Goal: Task Accomplishment & Management: Manage account settings

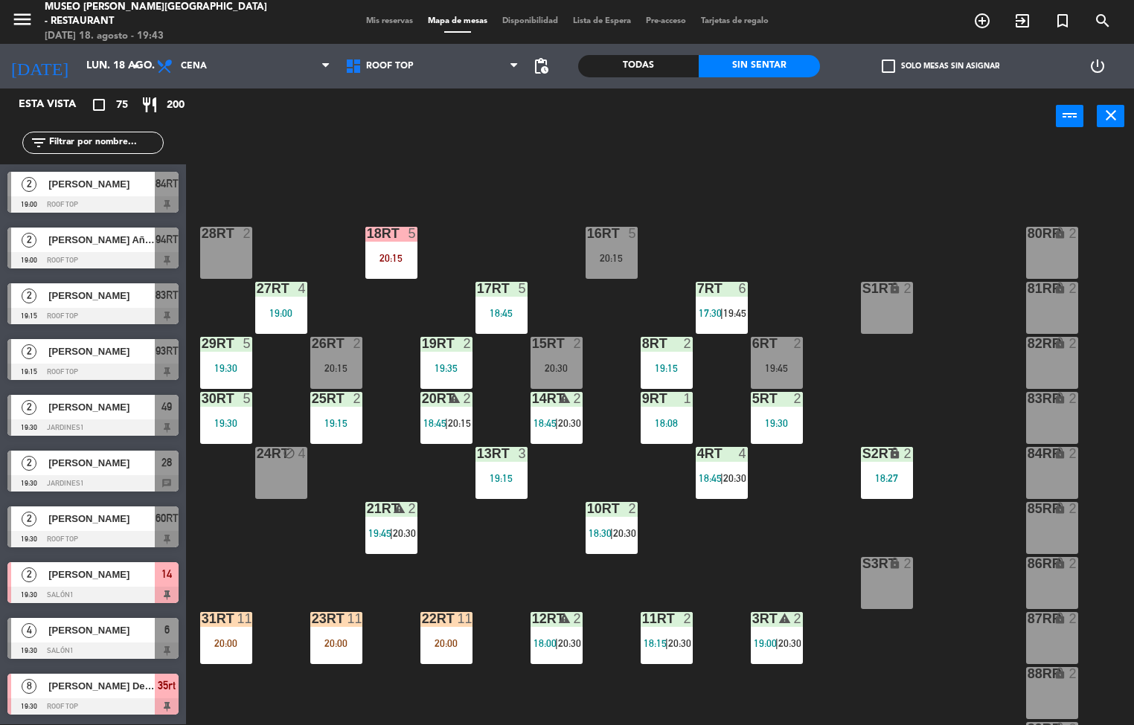
scroll to position [551, 0]
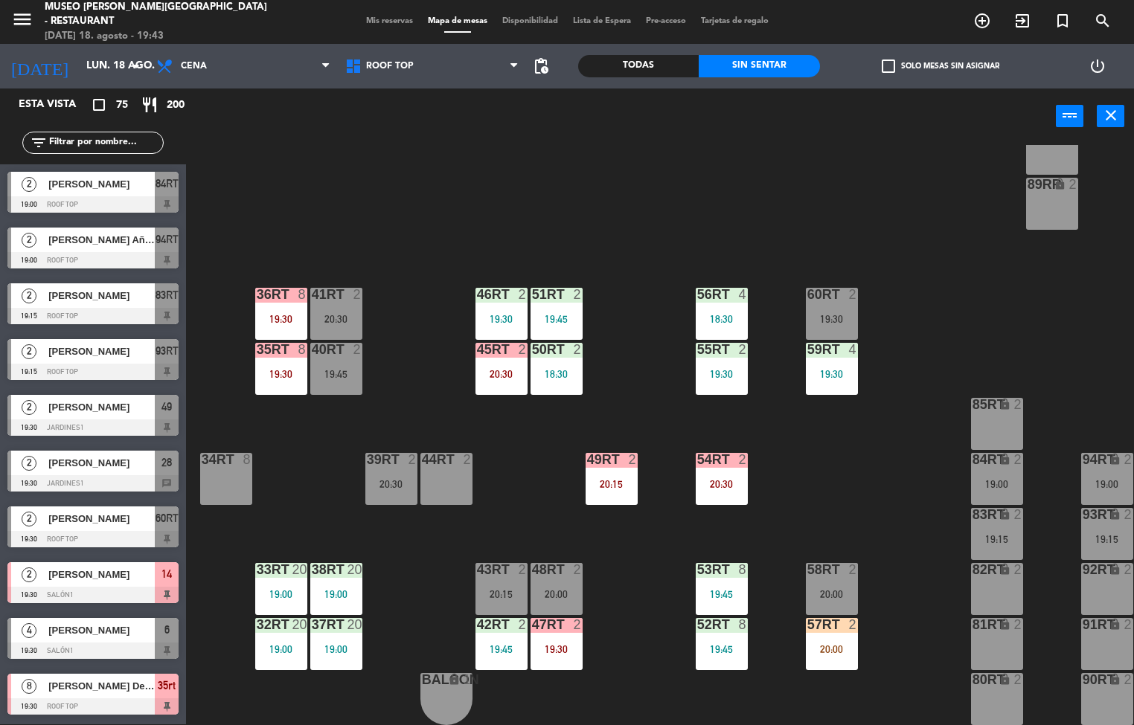
click at [269, 369] on div "19:30" at bounding box center [281, 374] width 52 height 10
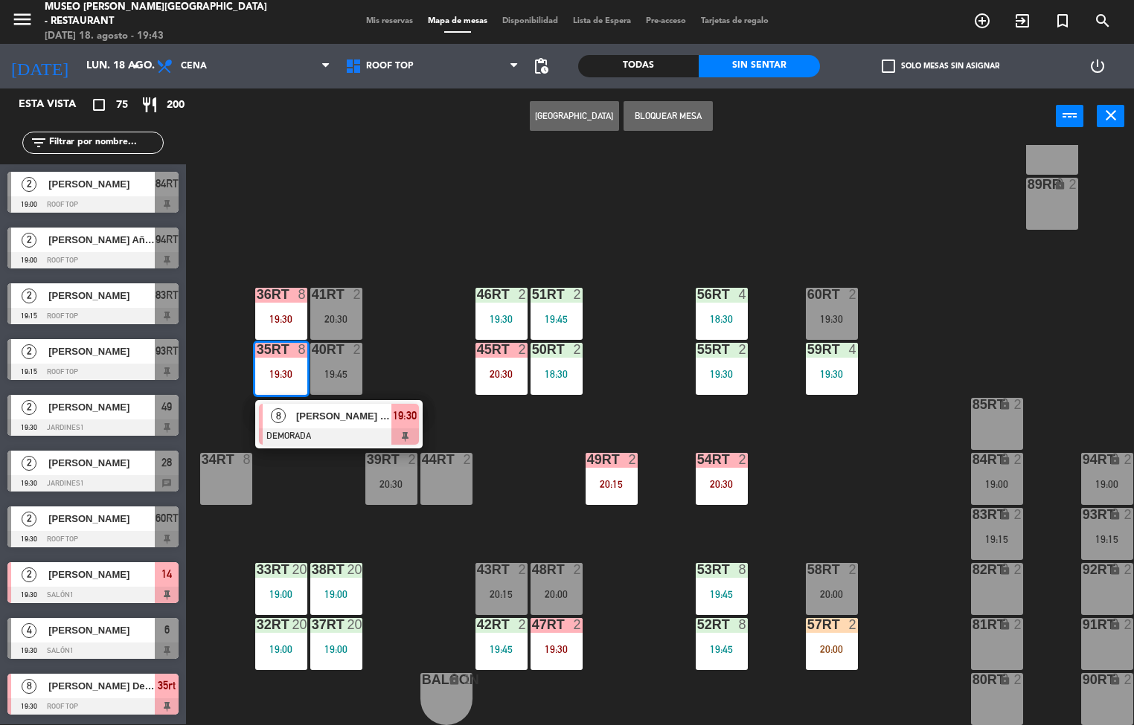
click at [359, 429] on div at bounding box center [339, 437] width 160 height 16
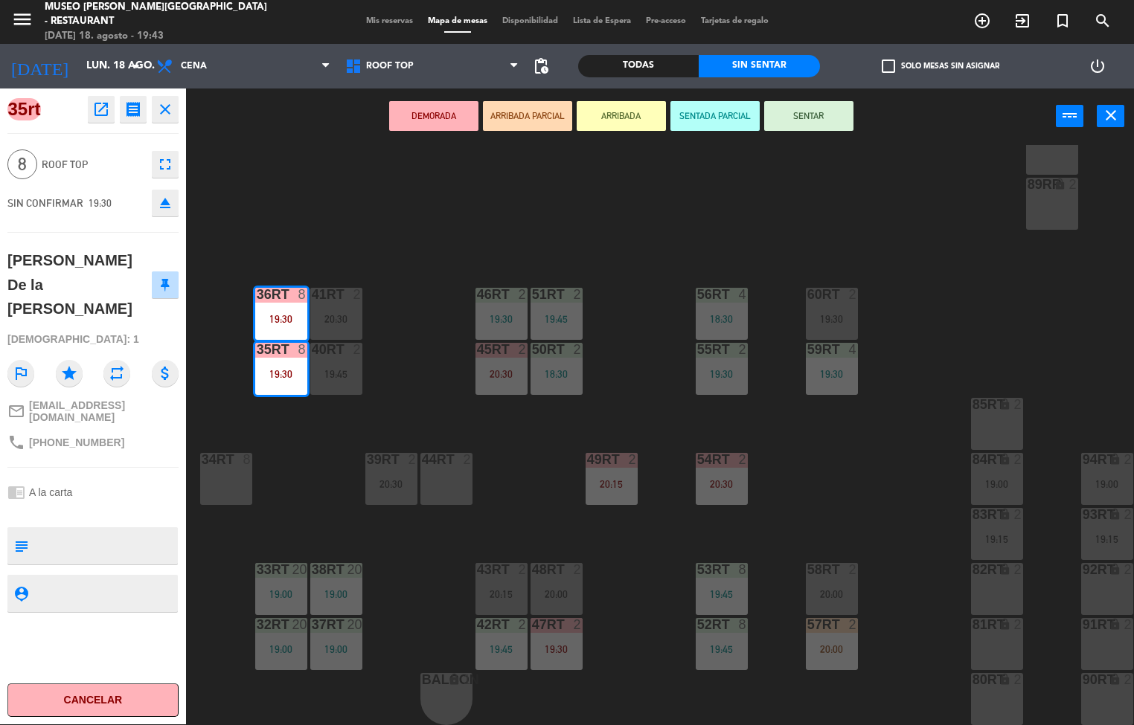
click at [900, 467] on div "menu [GEOGRAPHIC_DATA][PERSON_NAME] - Restaurant [DATE] 18. agosto - 19:43 Mis …" at bounding box center [567, 362] width 1134 height 725
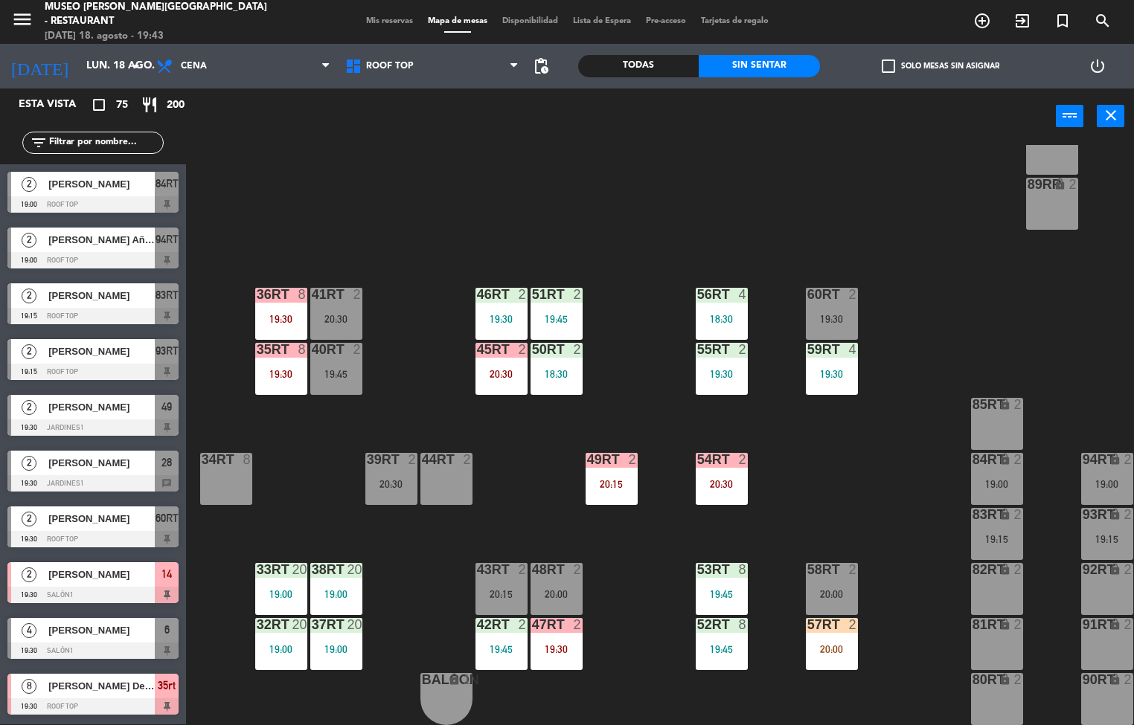
scroll to position [1, 0]
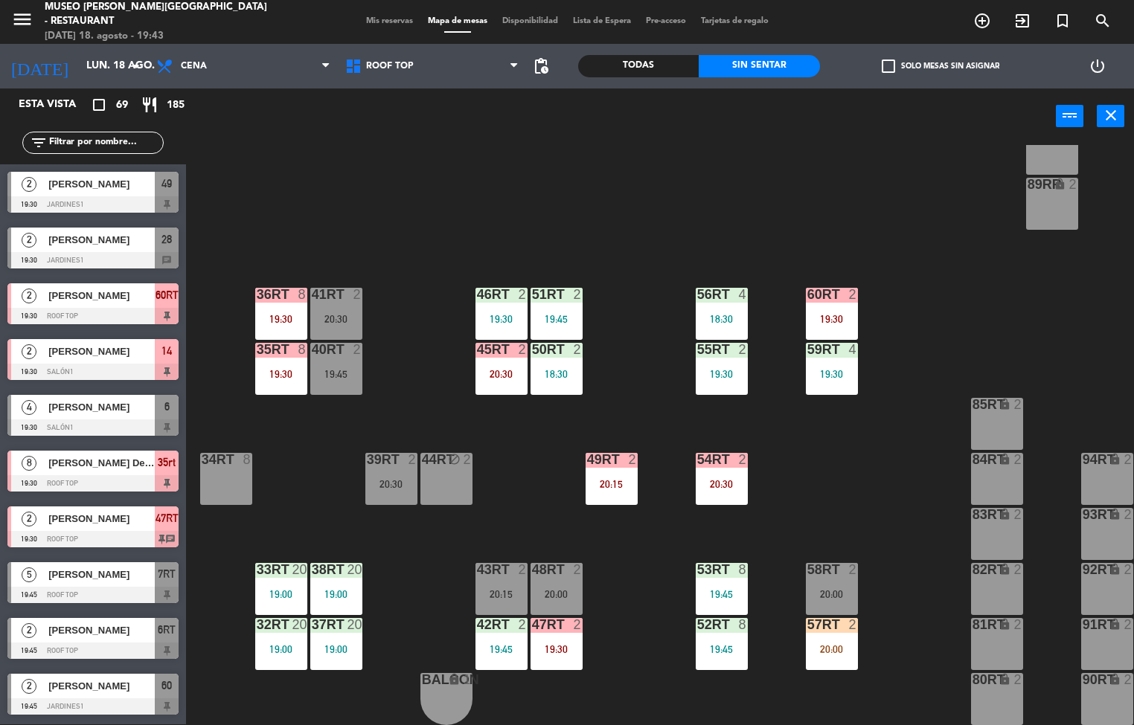
click at [487, 304] on div "46RT 2 19:30" at bounding box center [501, 314] width 52 height 52
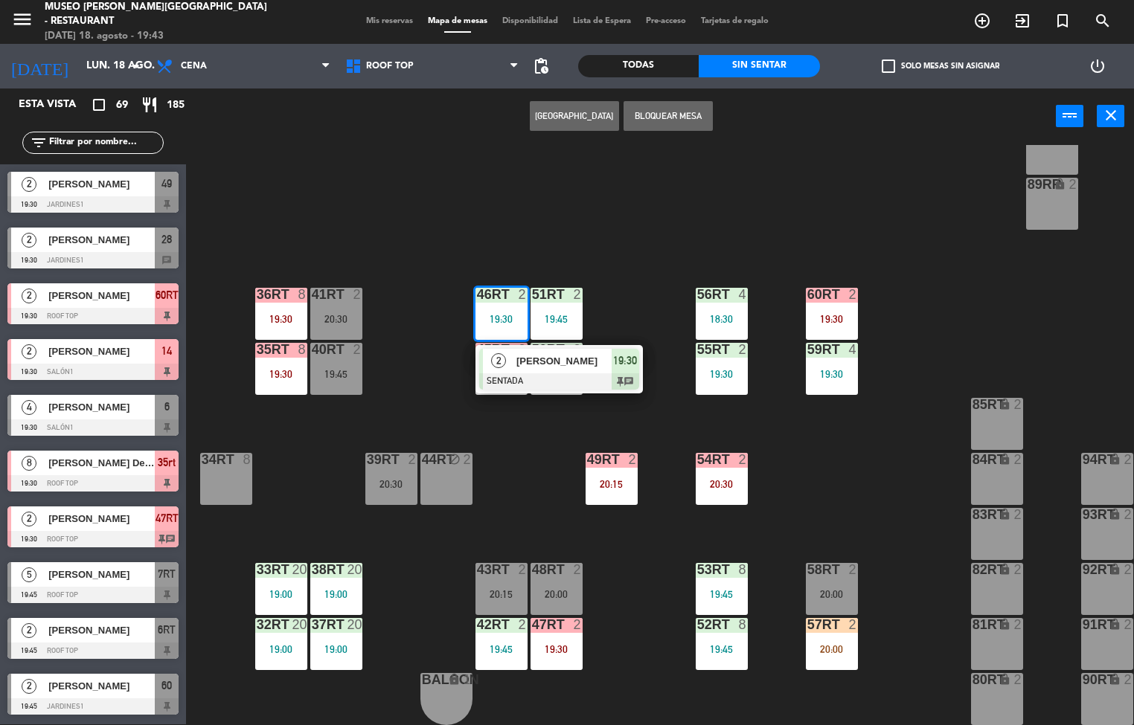
click at [554, 355] on span "[PERSON_NAME]" at bounding box center [563, 361] width 95 height 16
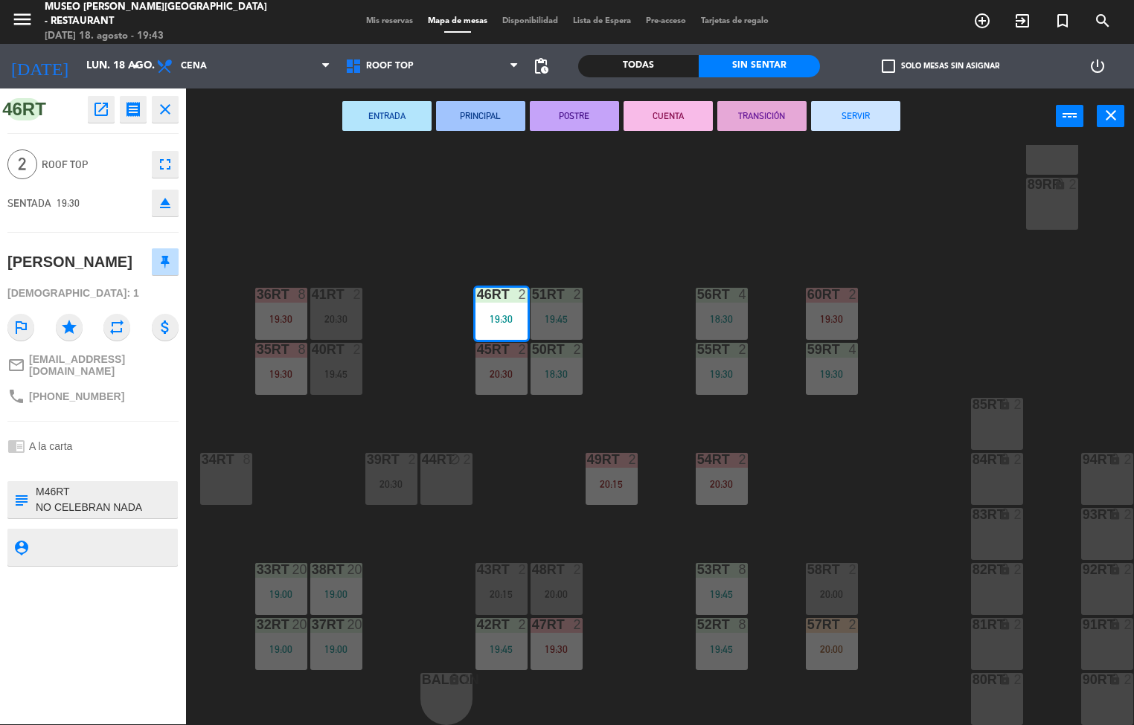
click at [891, 501] on div "18RT 5 20:15 16RT 5 20:15 28RT 2 80RR lock 2 27RT 4 19:00 7RT 6 17:30 | 19:45 S…" at bounding box center [665, 435] width 937 height 580
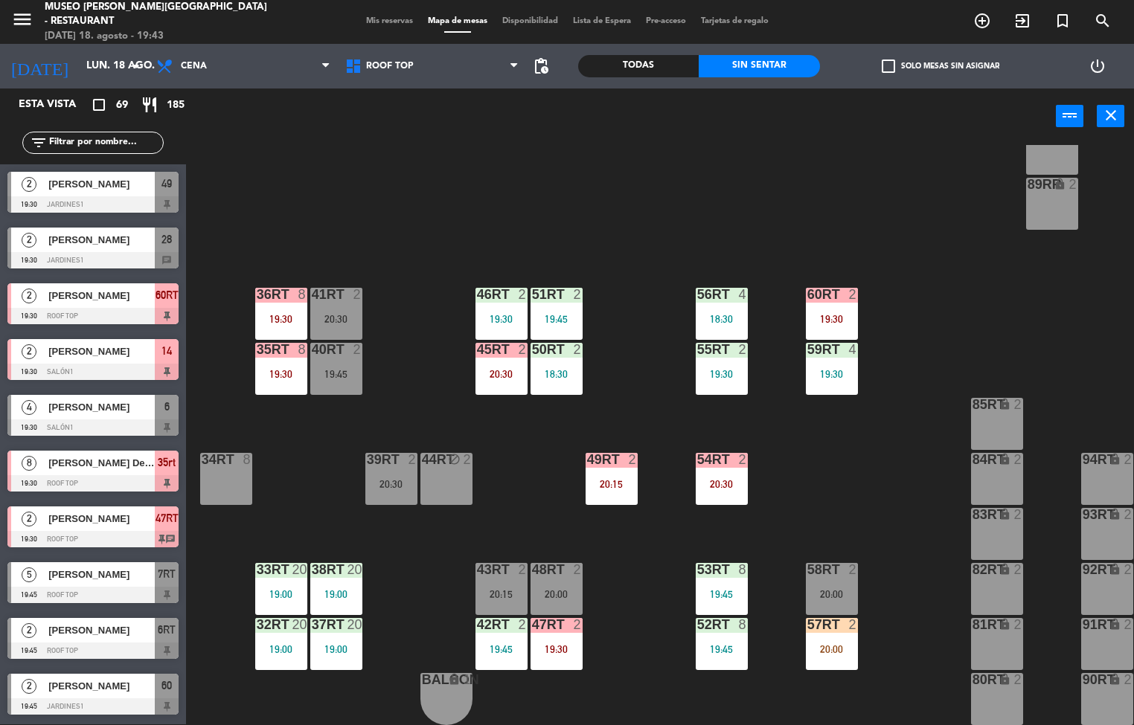
click at [494, 644] on div "19:45" at bounding box center [501, 649] width 52 height 10
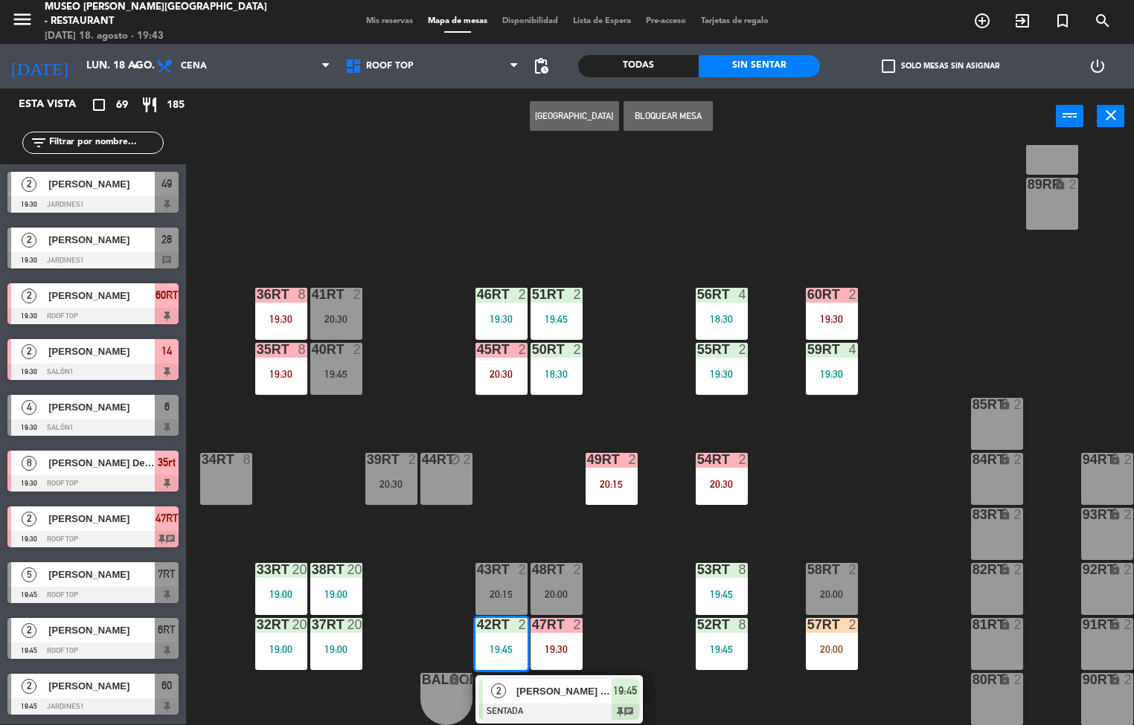
click at [557, 692] on span "[PERSON_NAME] de los [PERSON_NAME]" at bounding box center [563, 692] width 95 height 16
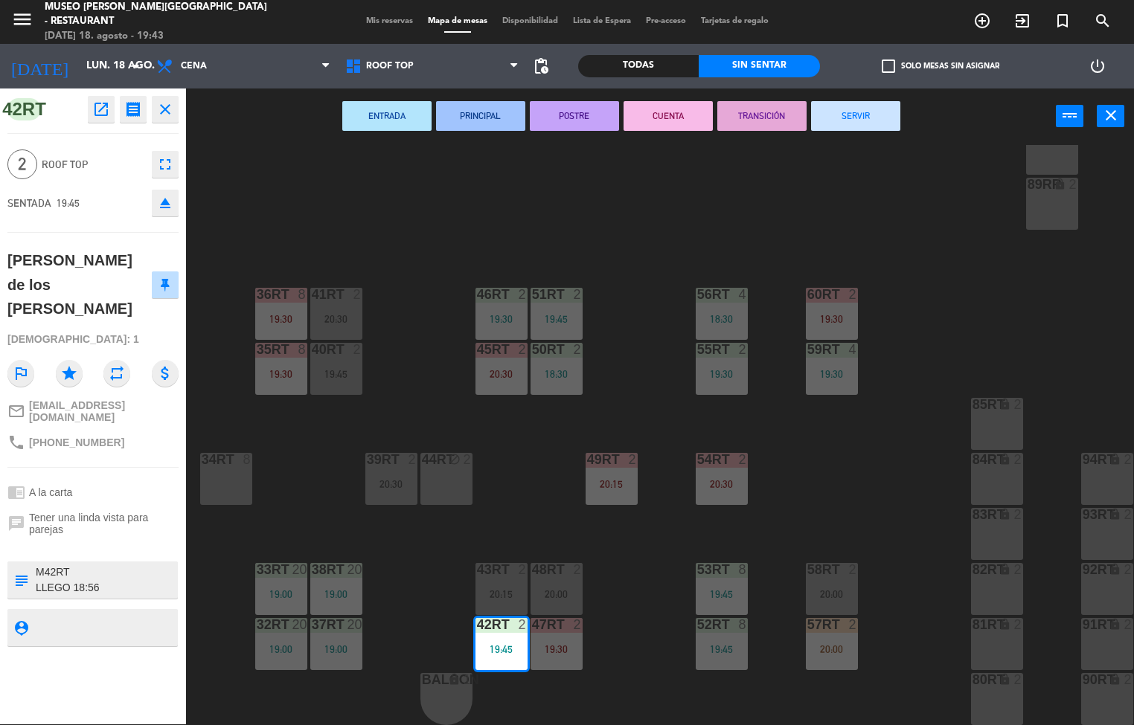
click at [898, 513] on div "18RT 5 20:15 16RT 5 20:15 28RT 2 80RR lock 2 27RT 4 19:00 7RT 6 17:30 | 19:45 S…" at bounding box center [665, 435] width 937 height 580
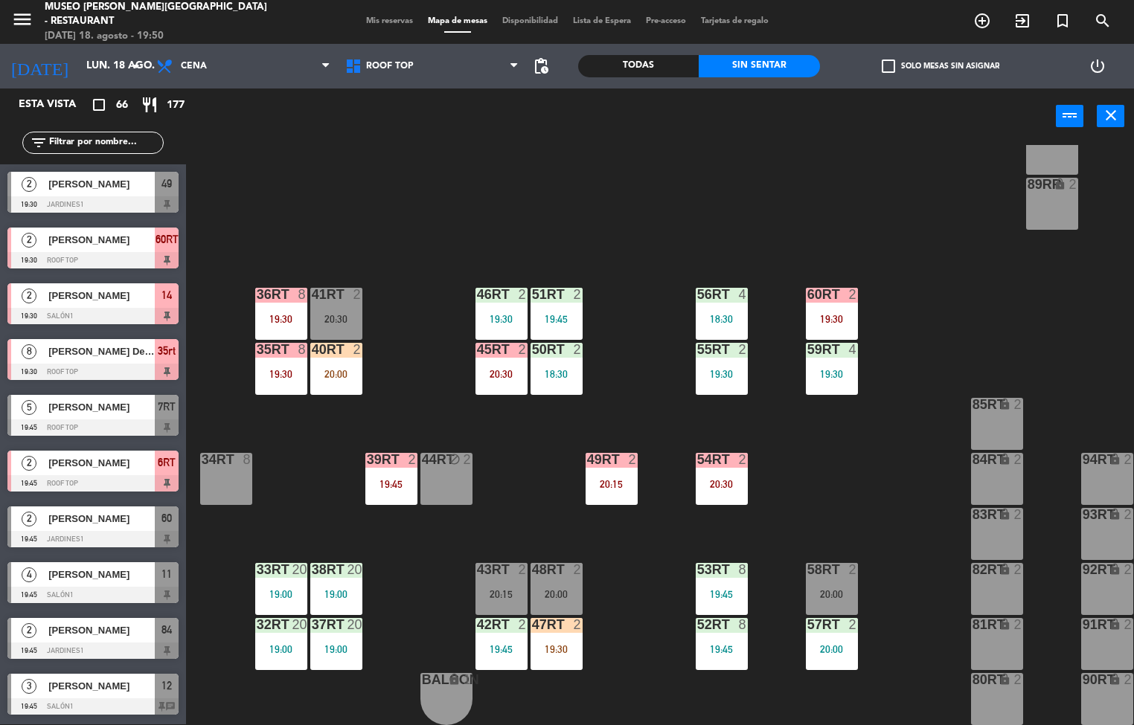
click at [652, 219] on div "18RT 5 20:15 16RT 5 20:15 28RT 2 20:30 80RR lock 2 27RT 4 19:00 7RT 6 17:30 | 1…" at bounding box center [665, 435] width 937 height 580
click at [329, 359] on div "40RT 2 20:00" at bounding box center [336, 369] width 52 height 52
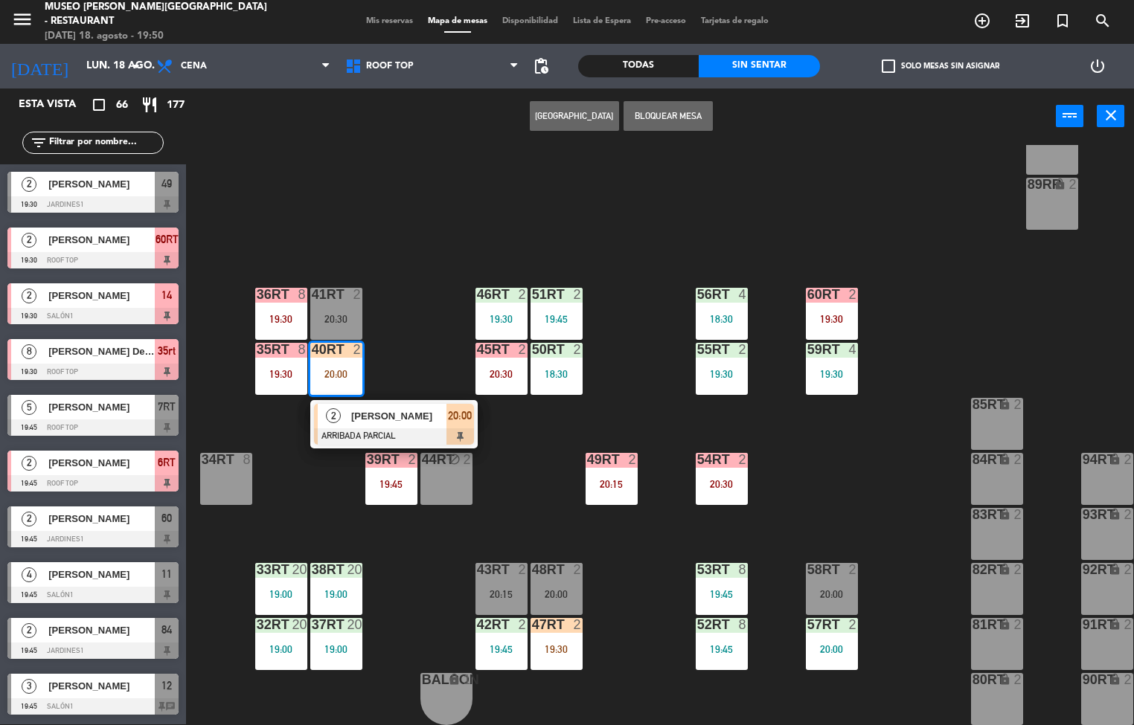
click at [422, 416] on span "[PERSON_NAME]" at bounding box center [398, 416] width 95 height 16
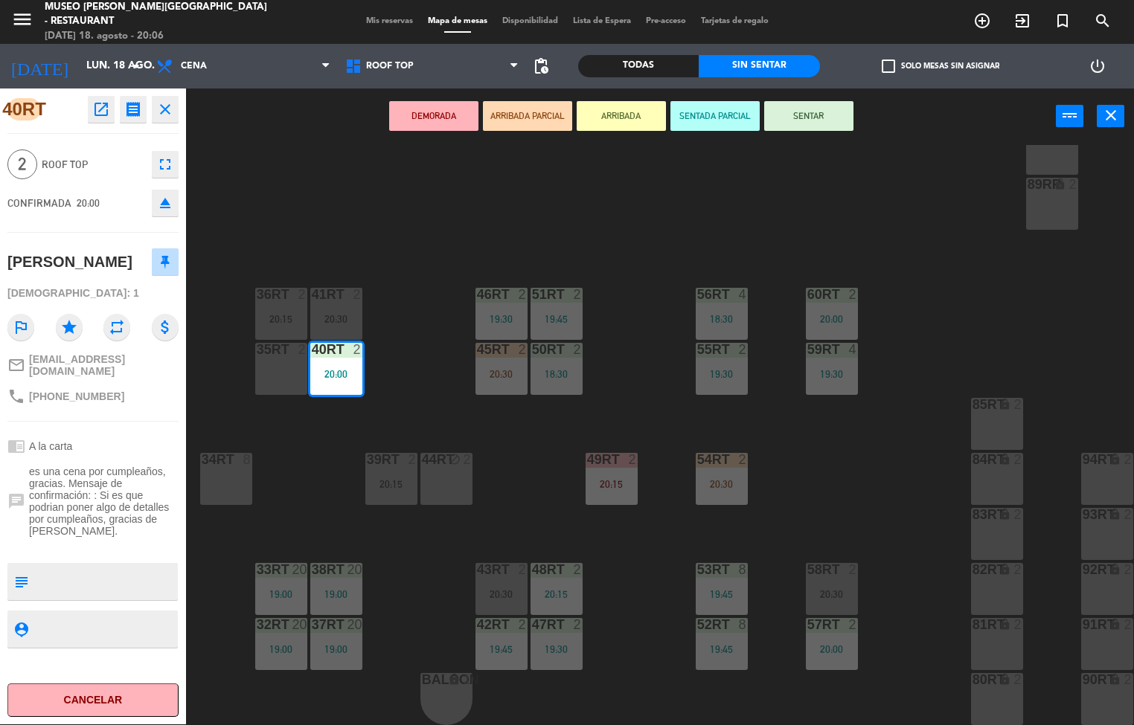
click at [356, 153] on div "18RT 5 20:15 16RT 4 28RT 2 20:30 80RR lock 2 27RT 4 19:00 7RT 6 17:30 | 20:15 S…" at bounding box center [665, 435] width 937 height 580
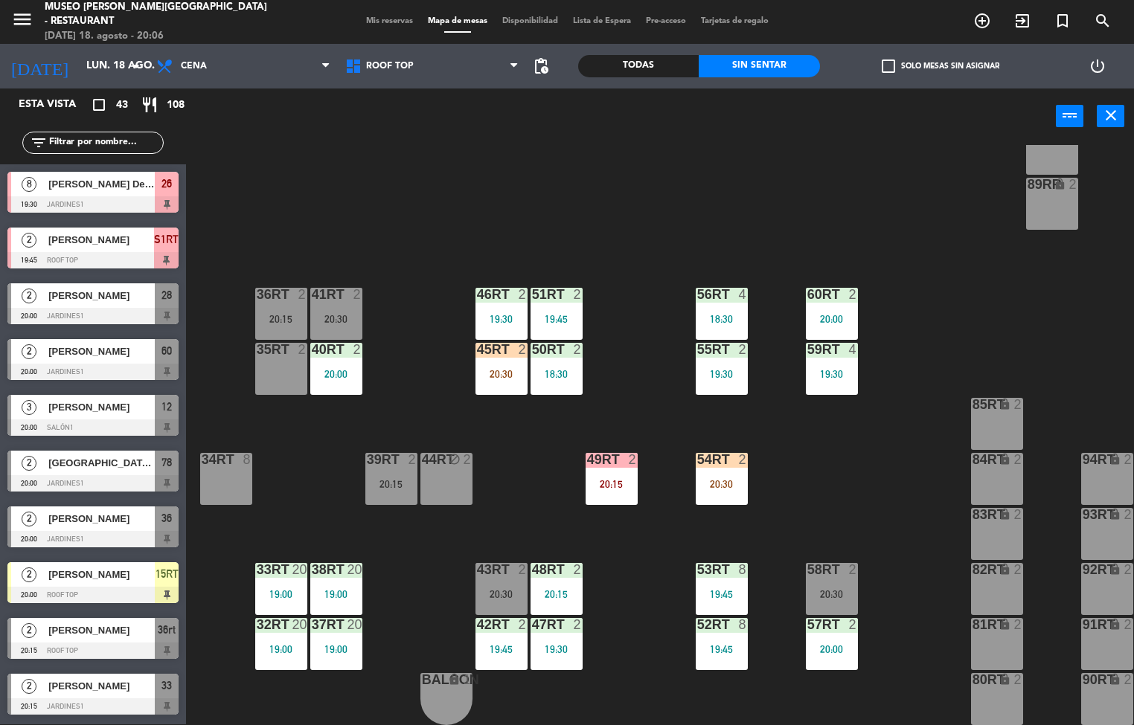
click at [89, 147] on input "text" at bounding box center [105, 143] width 115 height 16
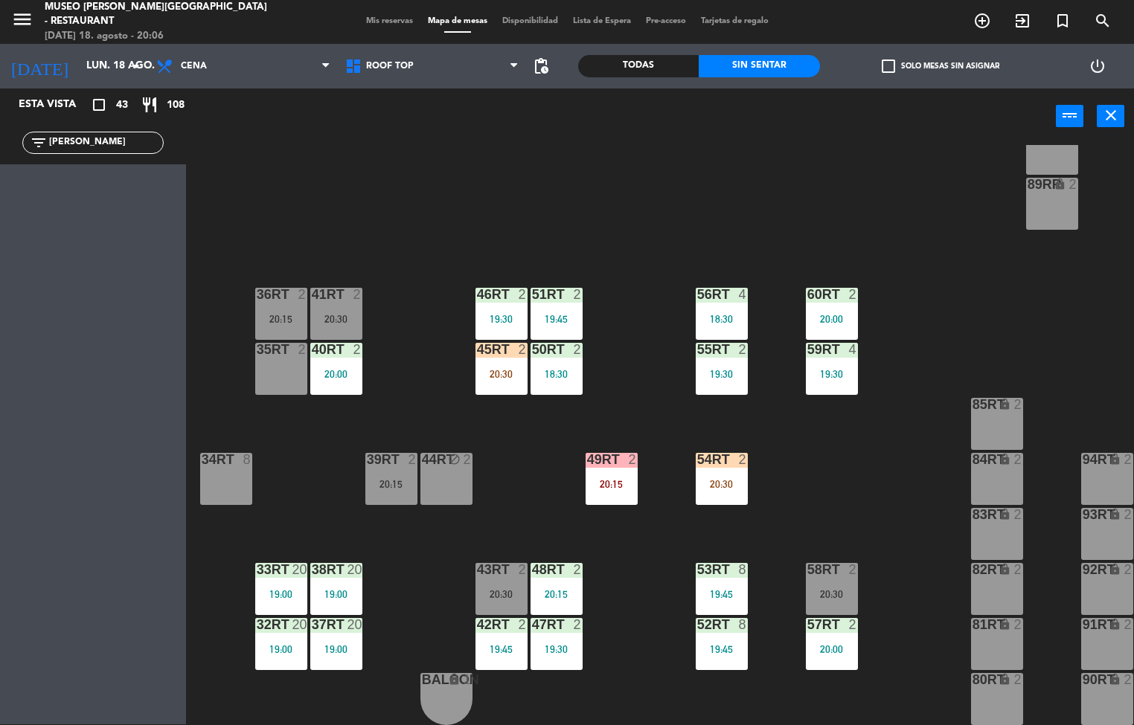
click at [648, 69] on div "Todas" at bounding box center [638, 66] width 121 height 22
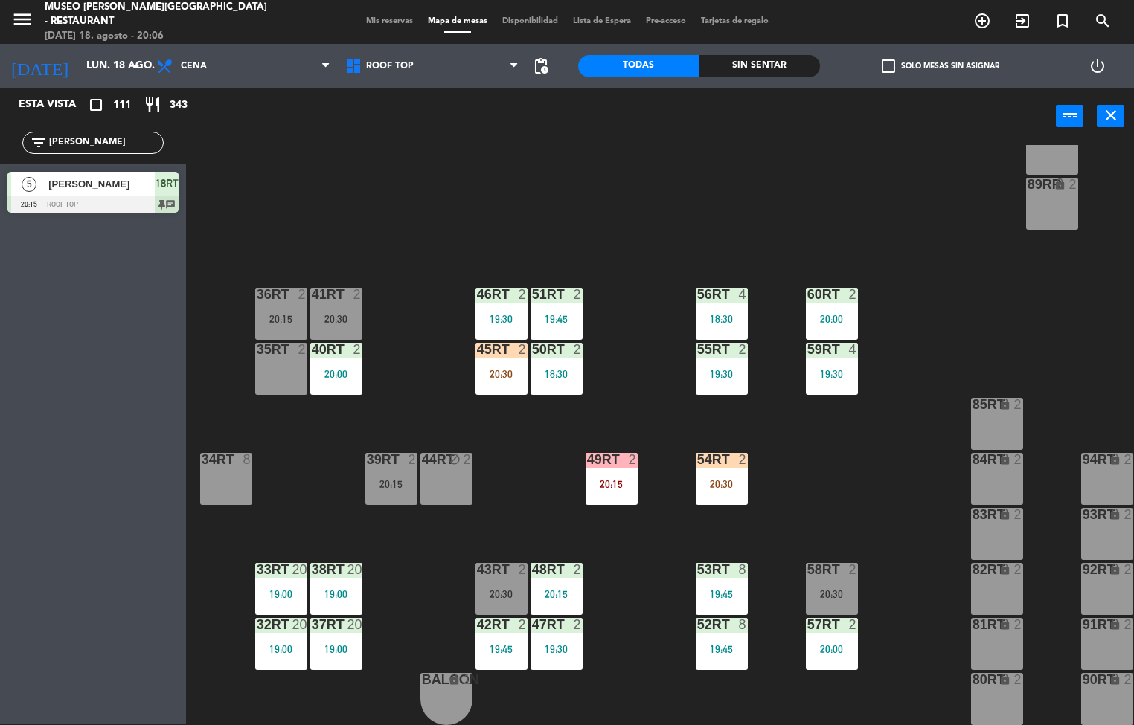
click at [319, 154] on div "18RT 5 20:15 16RT 4 28RT 2 20:30 80RR lock 2 27RT 4 19:00 7RT 6 17:30 | 20:15 S…" at bounding box center [665, 435] width 937 height 580
click at [819, 493] on div "18RT 5 20:15 16RT 4 28RT 2 20:30 80RR lock 2 27RT 4 19:00 7RT 5 20:15 S1RT lock…" at bounding box center [665, 435] width 937 height 580
click at [380, 479] on div "20:15" at bounding box center [391, 484] width 52 height 10
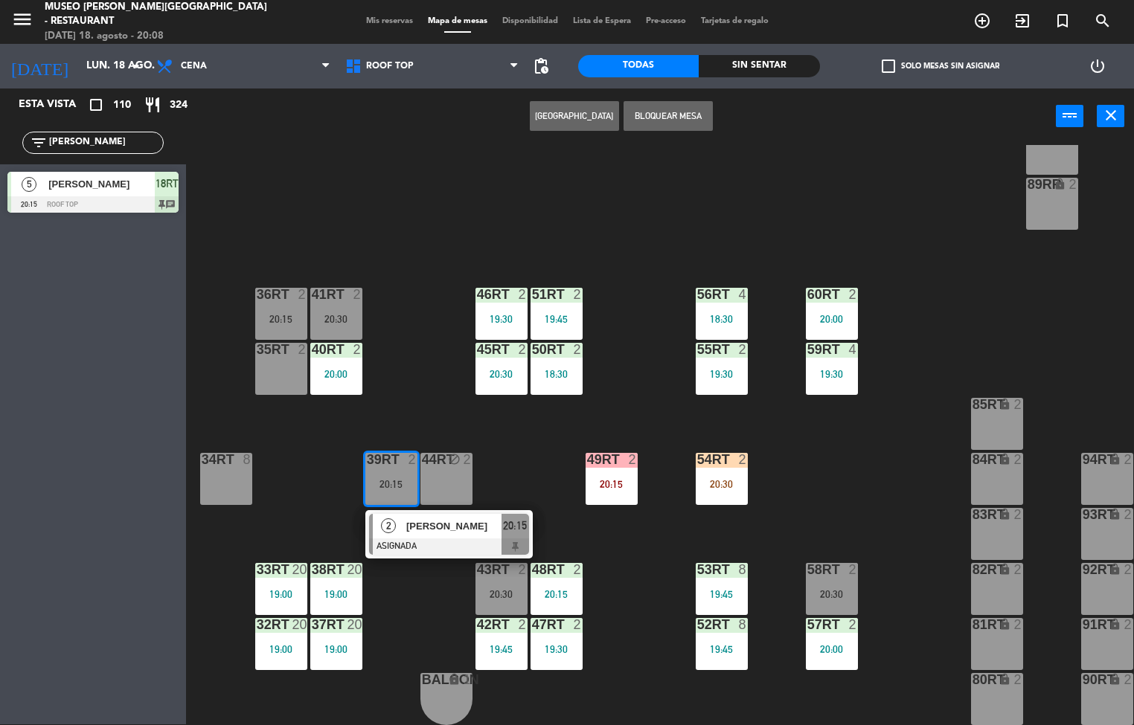
click at [308, 489] on div "18RT 5 20:15 16RT 4 28RT 2 20:30 80RR lock 2 27RT 4 19:00 7RT 5 20:15 S1RT lock…" at bounding box center [665, 435] width 937 height 580
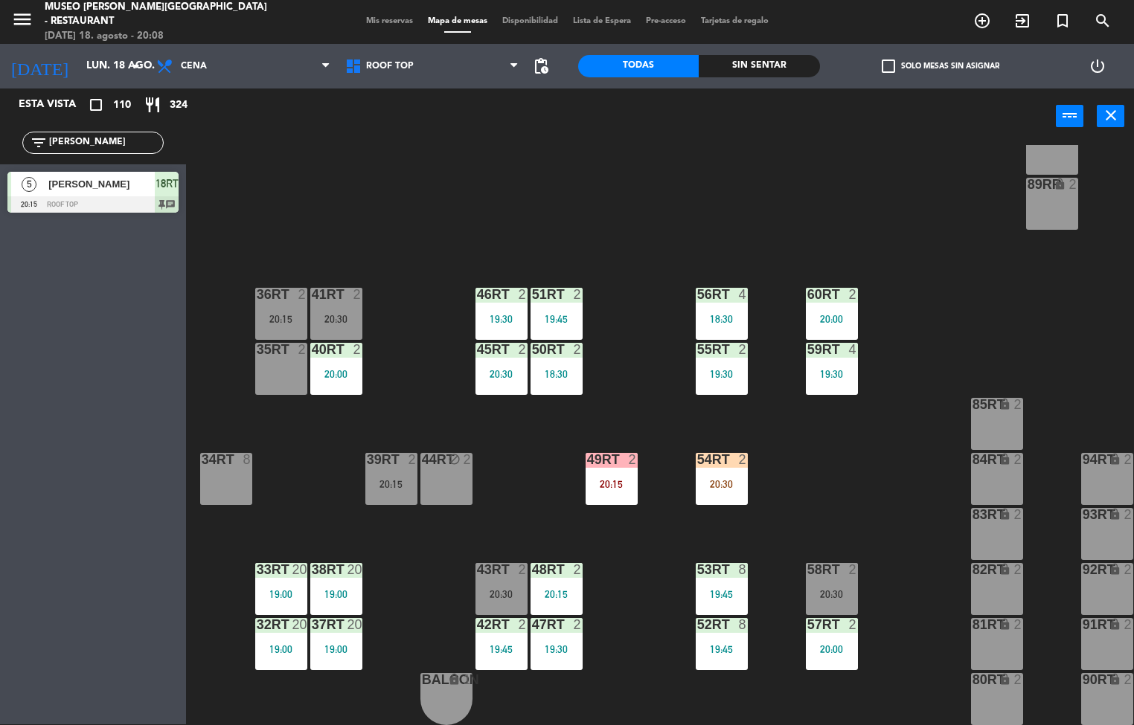
click at [391, 479] on div "20:15" at bounding box center [391, 484] width 52 height 10
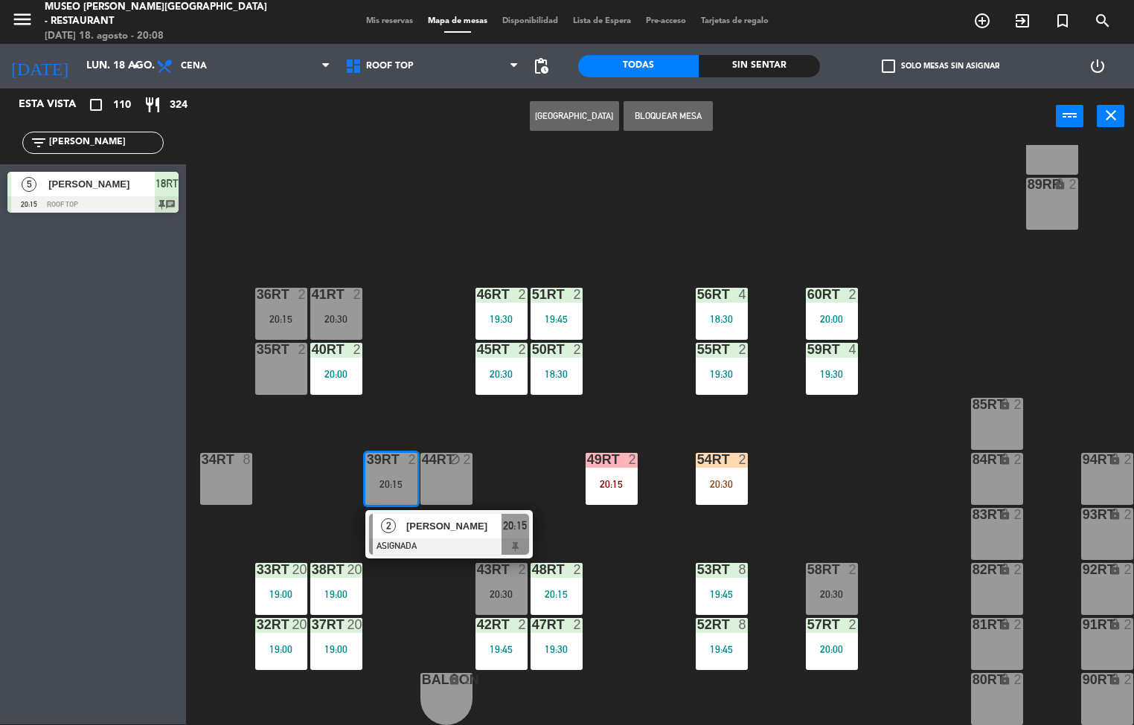
click at [263, 362] on div "35rt 2" at bounding box center [281, 369] width 52 height 52
click at [531, 116] on button "Mover" at bounding box center [527, 116] width 89 height 30
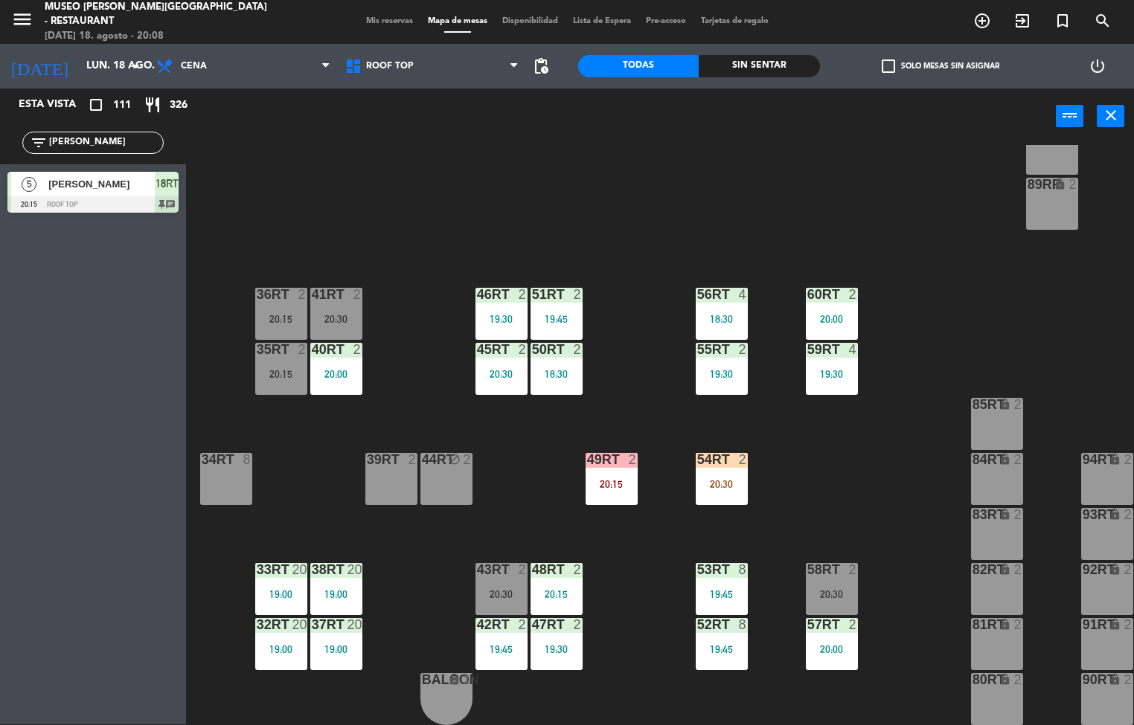
click at [391, 482] on div "39rt 2" at bounding box center [391, 479] width 52 height 52
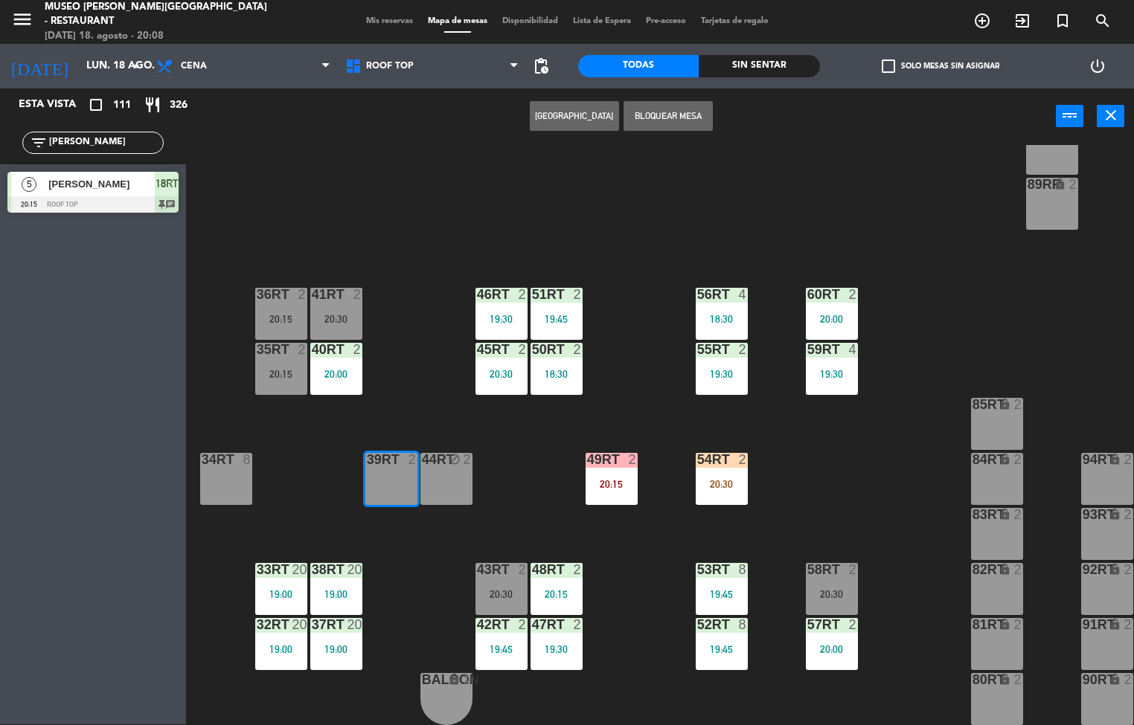
click at [679, 112] on button "Bloquear Mesa" at bounding box center [668, 116] width 89 height 30
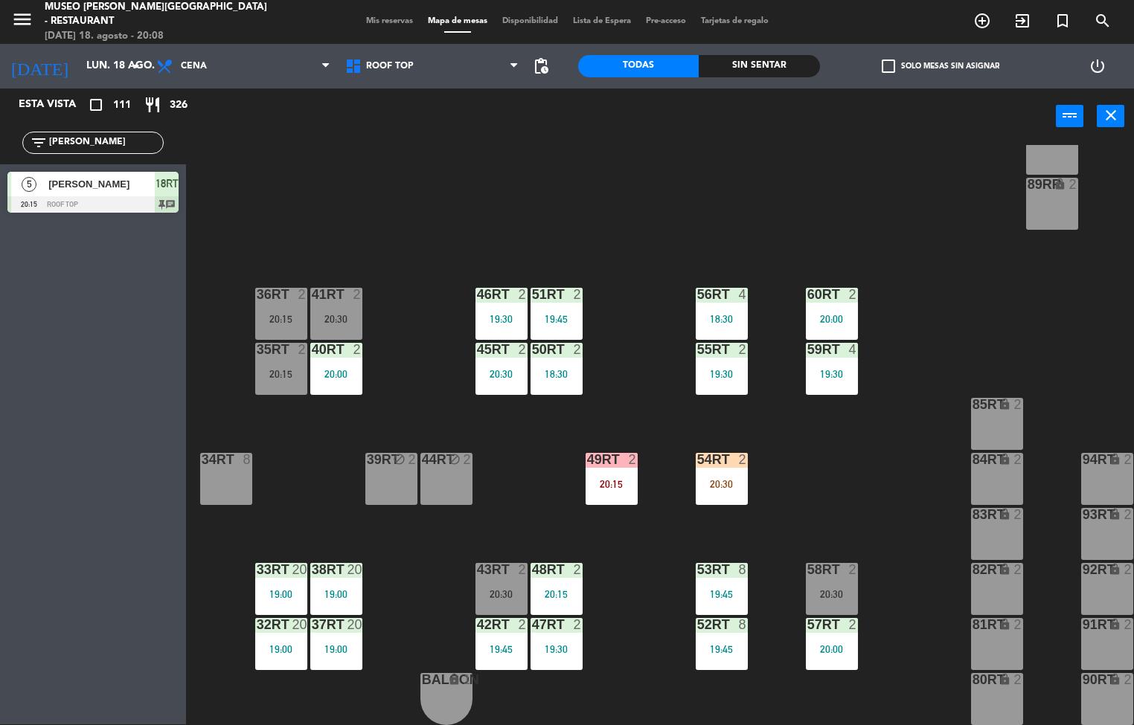
click at [840, 500] on div "18RT 5 20:15 16RT 4 28RT 2 20:30 80RR lock 2 27RT 4 19:00 7RT 5 20:15 S1RT lock…" at bounding box center [665, 435] width 937 height 580
click at [500, 589] on div "20:30" at bounding box center [501, 594] width 52 height 10
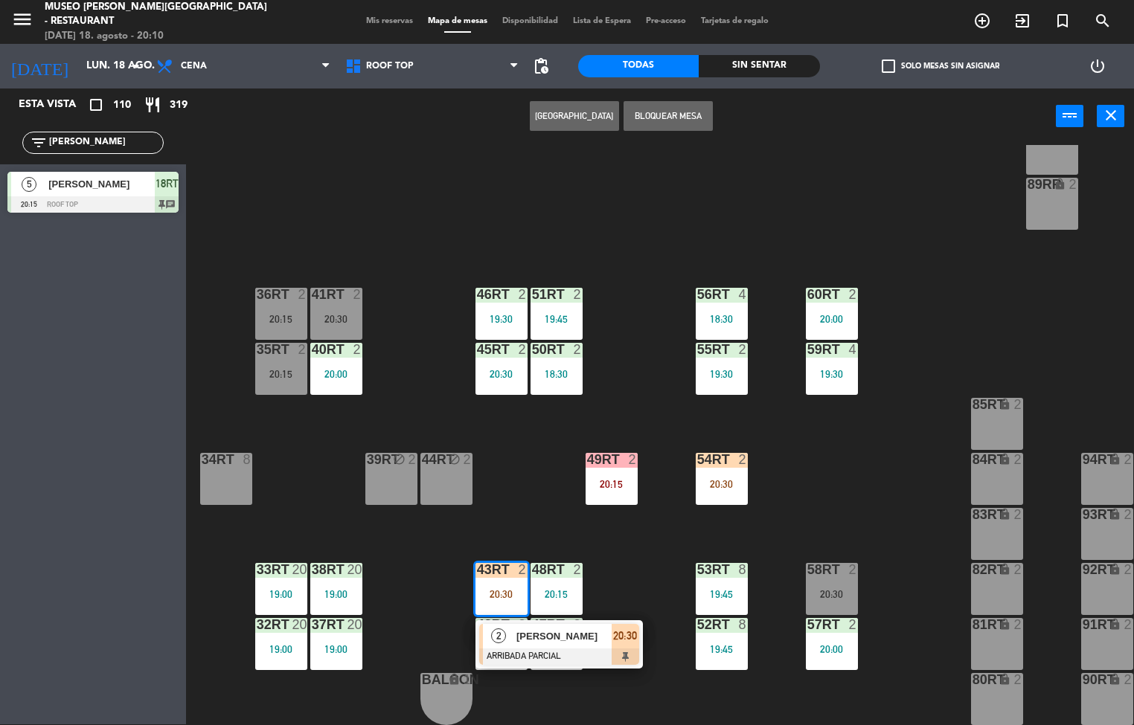
click at [540, 181] on div "18RT 5 20:15 16RT 6 19:45 28RT 2 20:30 80RR lock 2 27RT 4 19:00 7RT 5 20:15 S1R…" at bounding box center [665, 435] width 937 height 580
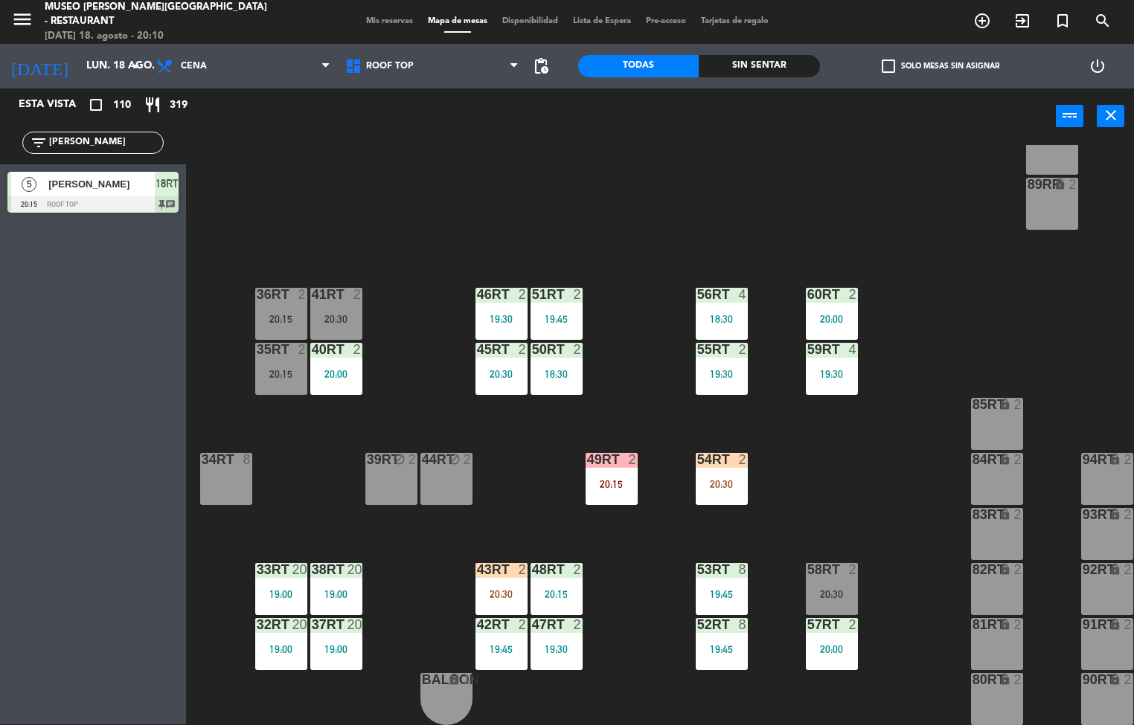
click at [81, 141] on input "[PERSON_NAME]" at bounding box center [105, 143] width 115 height 16
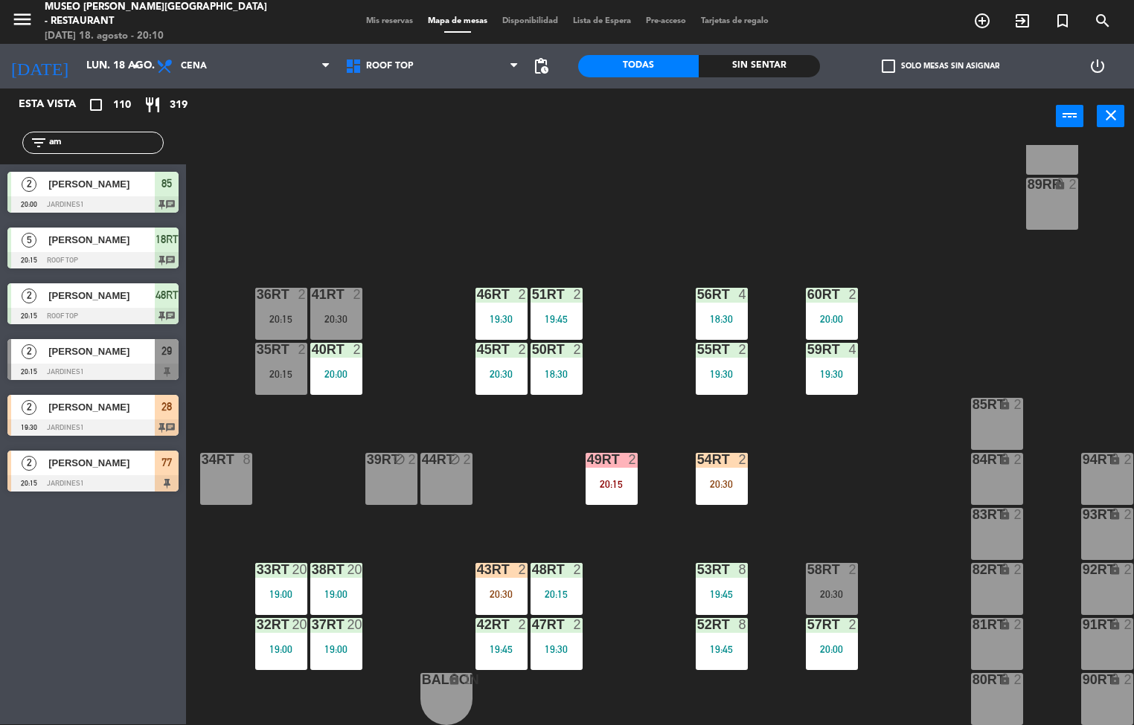
type input "a"
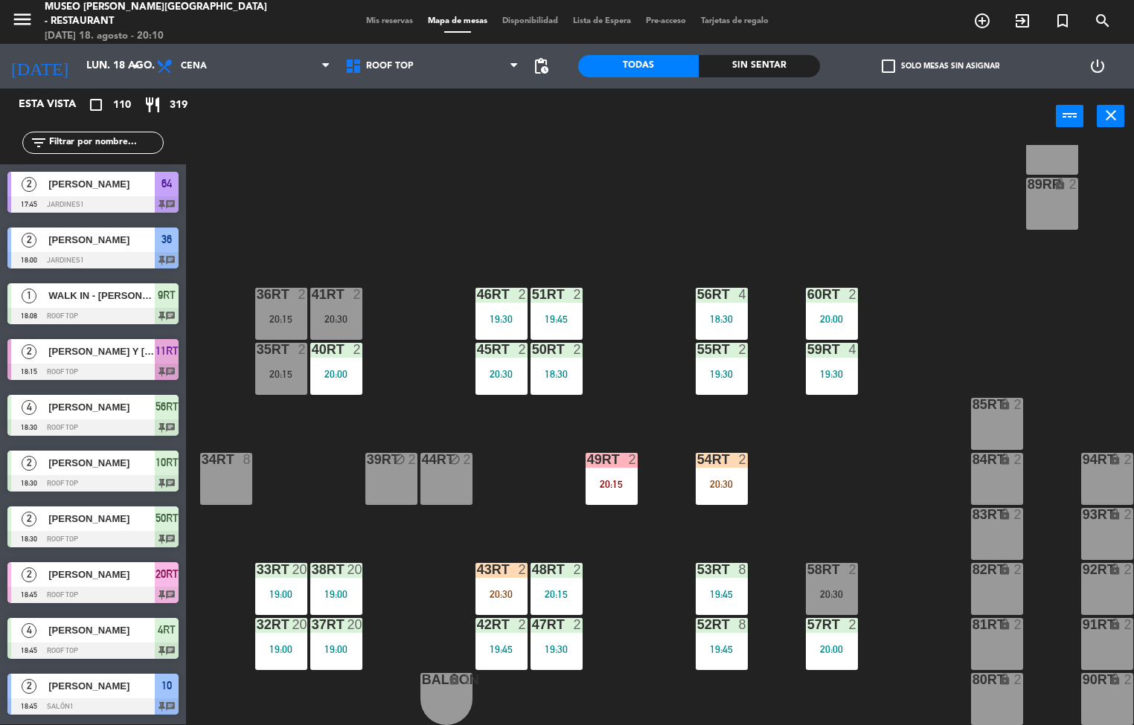
click at [760, 68] on div "Sin sentar" at bounding box center [759, 66] width 121 height 22
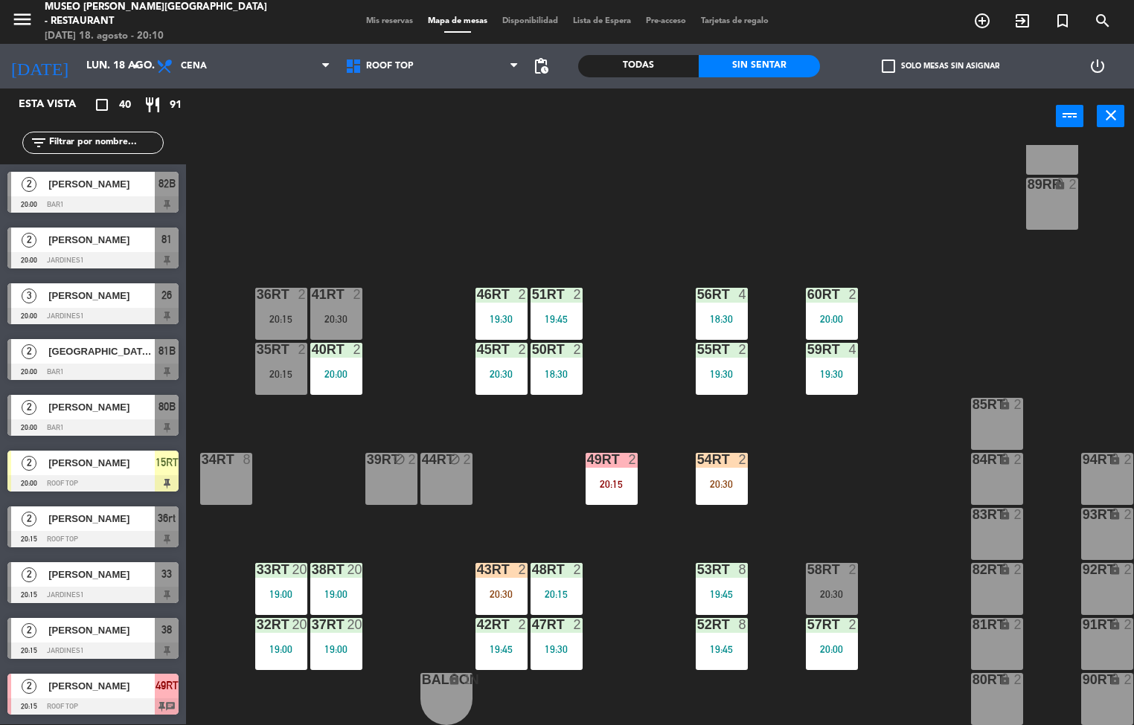
click at [618, 174] on div "18RT 5 20:15 16RT 6 19:45 28RT 2 20:30 80RR lock 2 27RT 4 19:00 7RT 5 20:15 S1R…" at bounding box center [665, 435] width 937 height 580
click at [338, 358] on div "40RT 2 20:00" at bounding box center [336, 369] width 52 height 52
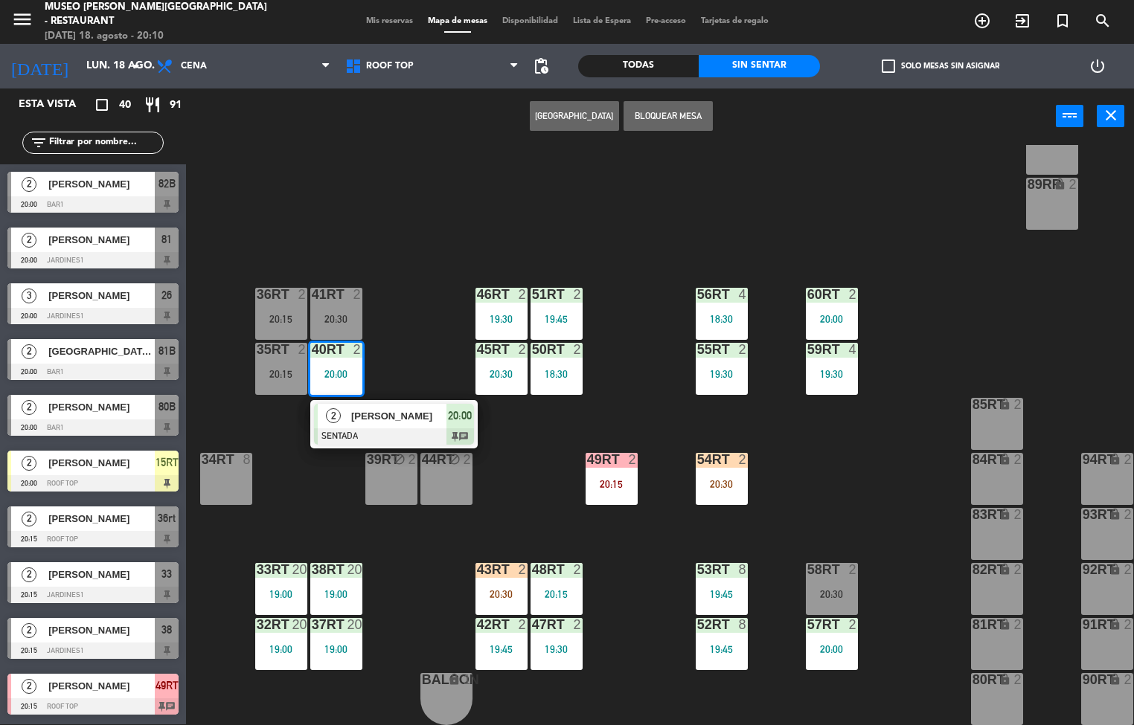
click at [432, 429] on div at bounding box center [394, 437] width 160 height 16
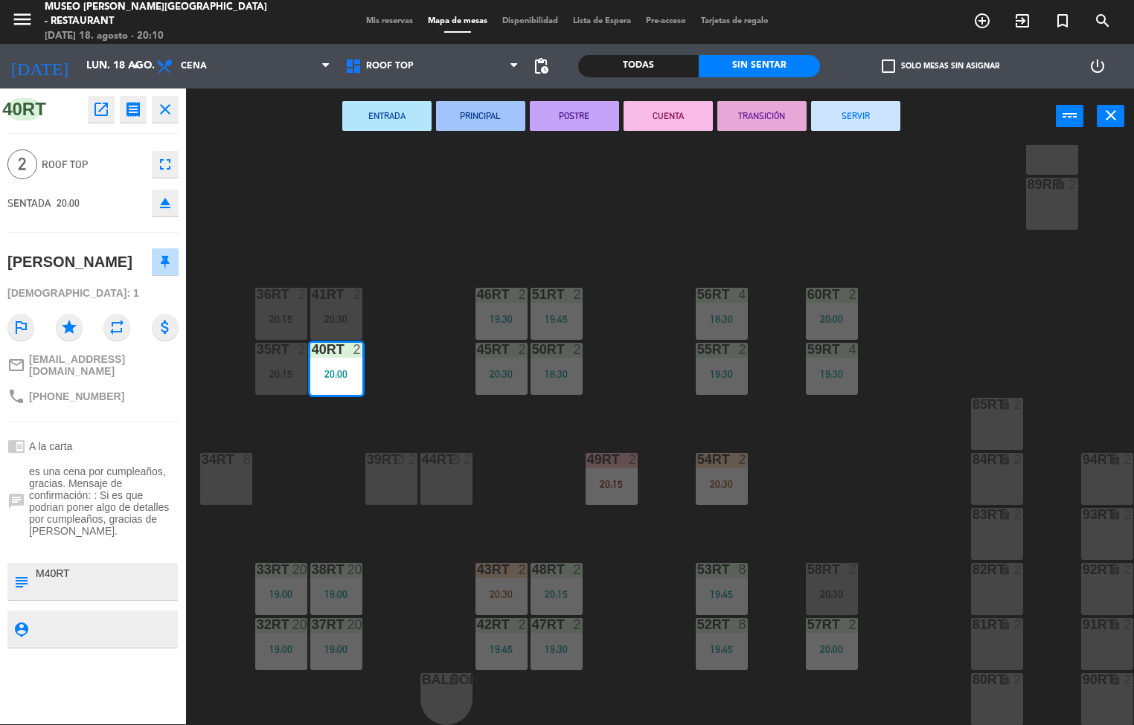
click at [494, 225] on div "18RT 5 20:15 16RT 6 19:45 28RT 2 20:30 80RR lock 2 27RT 4 19:00 7RT 5 20:15 S1R…" at bounding box center [665, 435] width 937 height 580
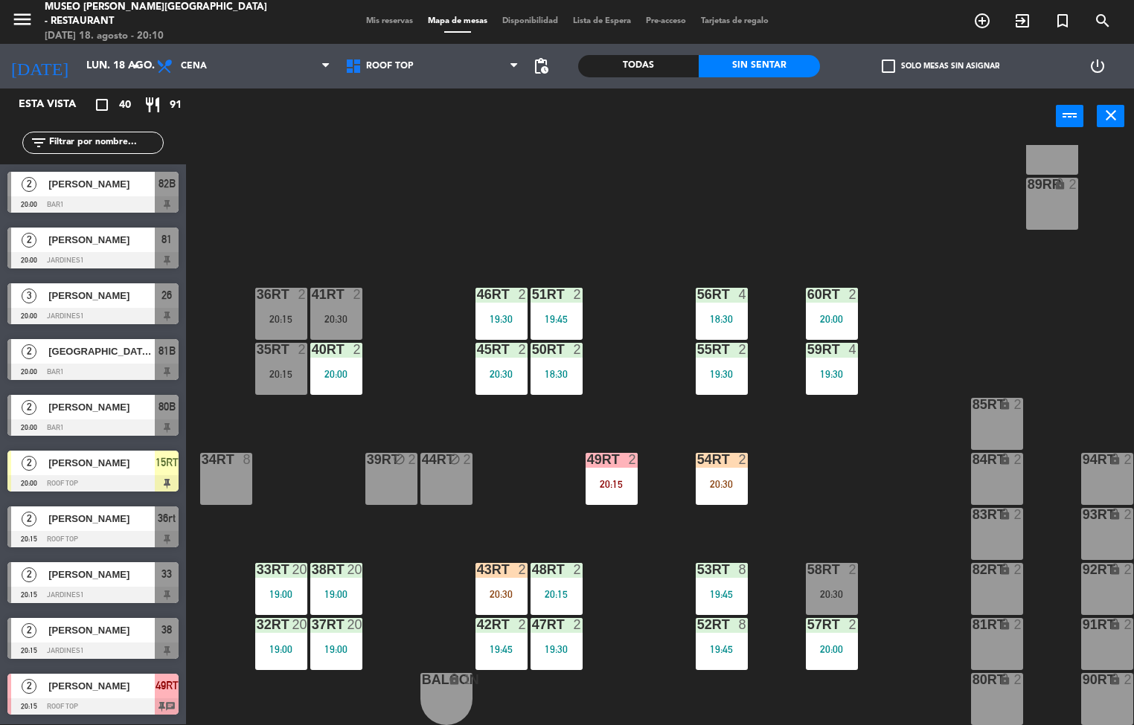
click at [518, 369] on div "20:30" at bounding box center [501, 374] width 52 height 10
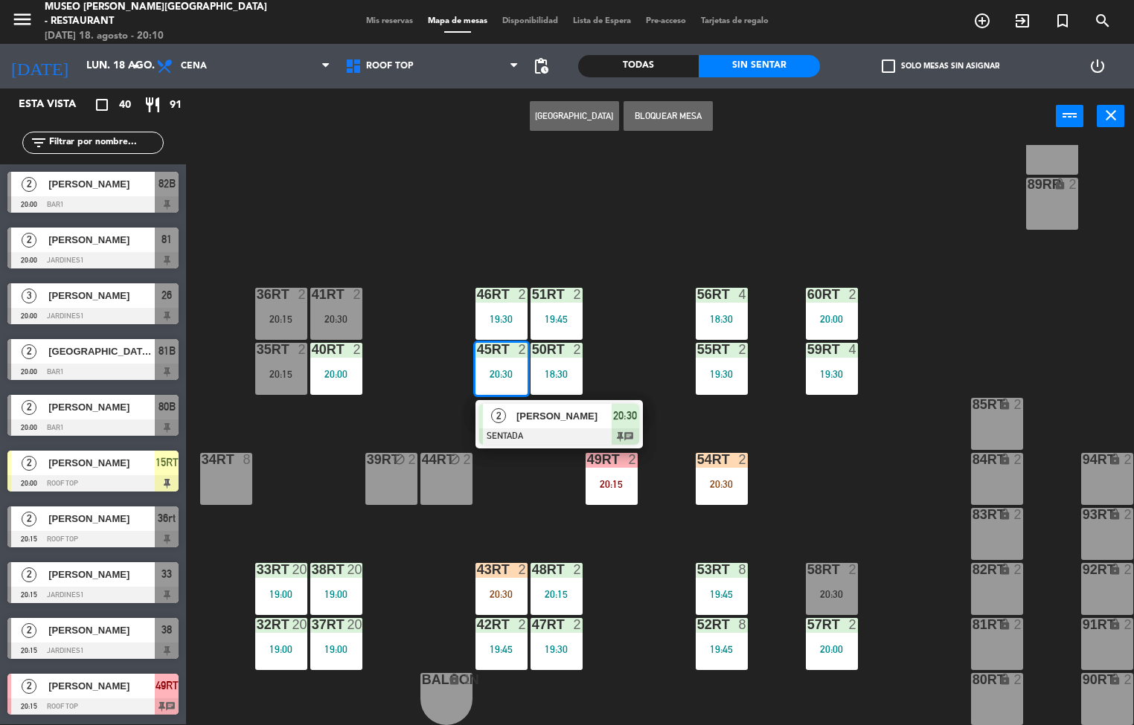
click at [583, 429] on div at bounding box center [559, 437] width 160 height 16
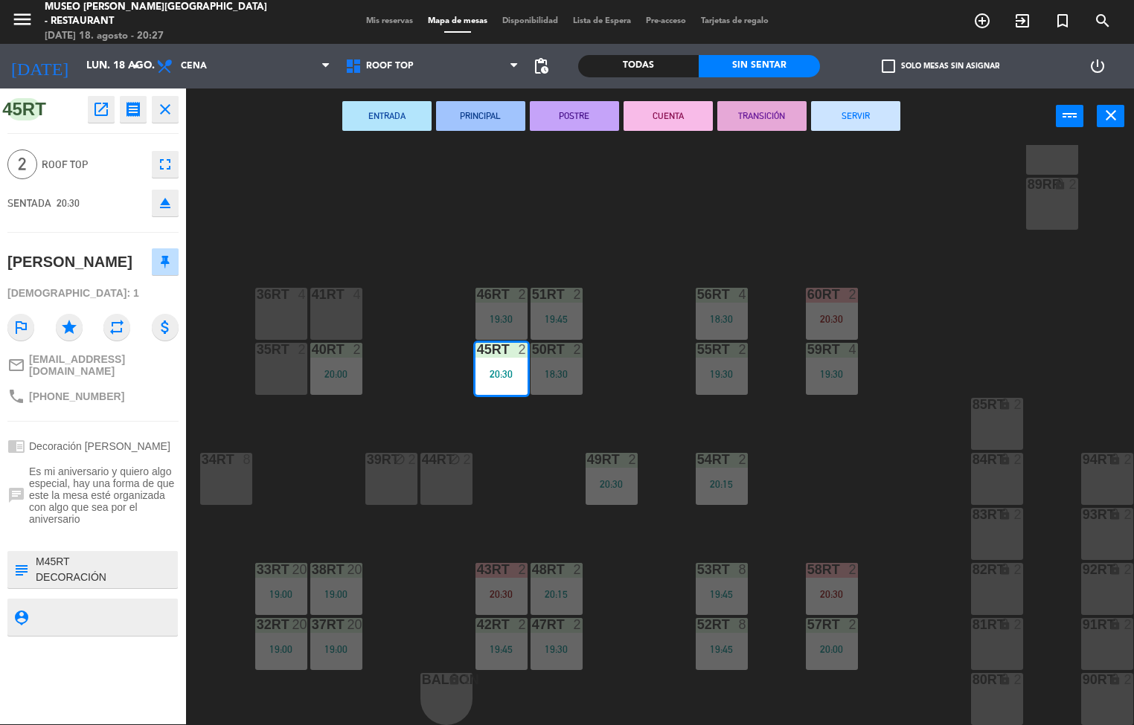
click at [396, 364] on div "18RT 5 20:15 16RT 6 19:45 28RT 2 80RR lock 2 27RT 3 20:15 7RT 5 20:15 S1RT lock…" at bounding box center [665, 435] width 937 height 580
click at [478, 288] on div "46RT" at bounding box center [477, 294] width 1 height 13
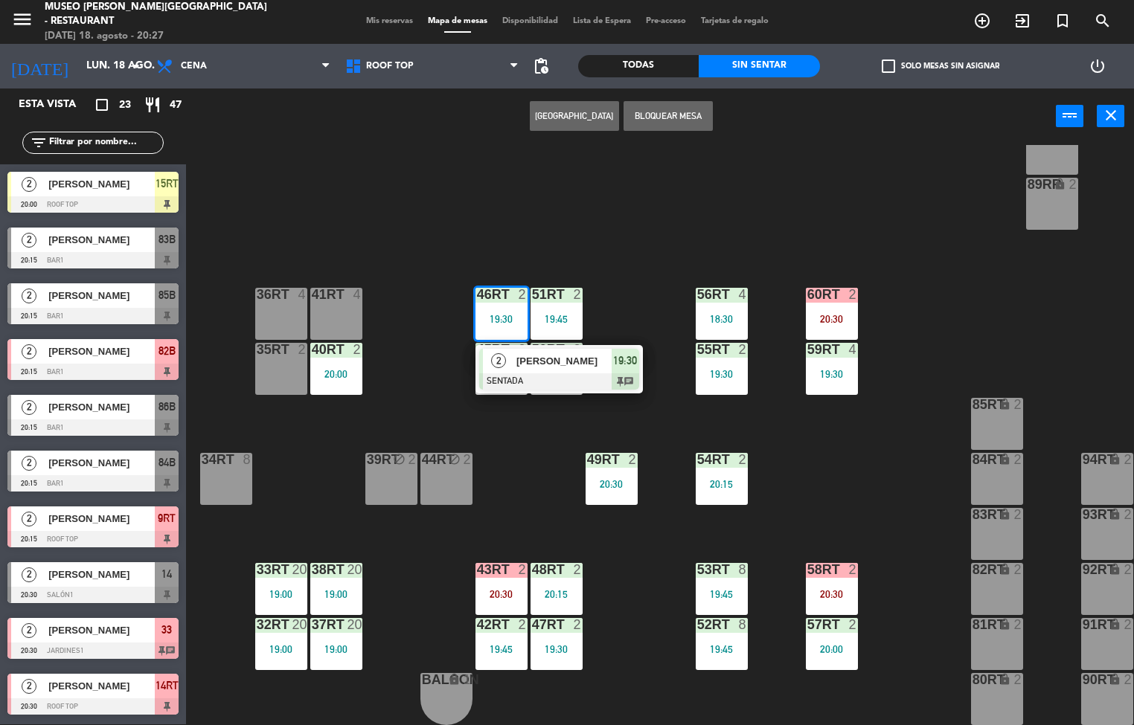
click at [547, 359] on span "[PERSON_NAME]" at bounding box center [563, 361] width 95 height 16
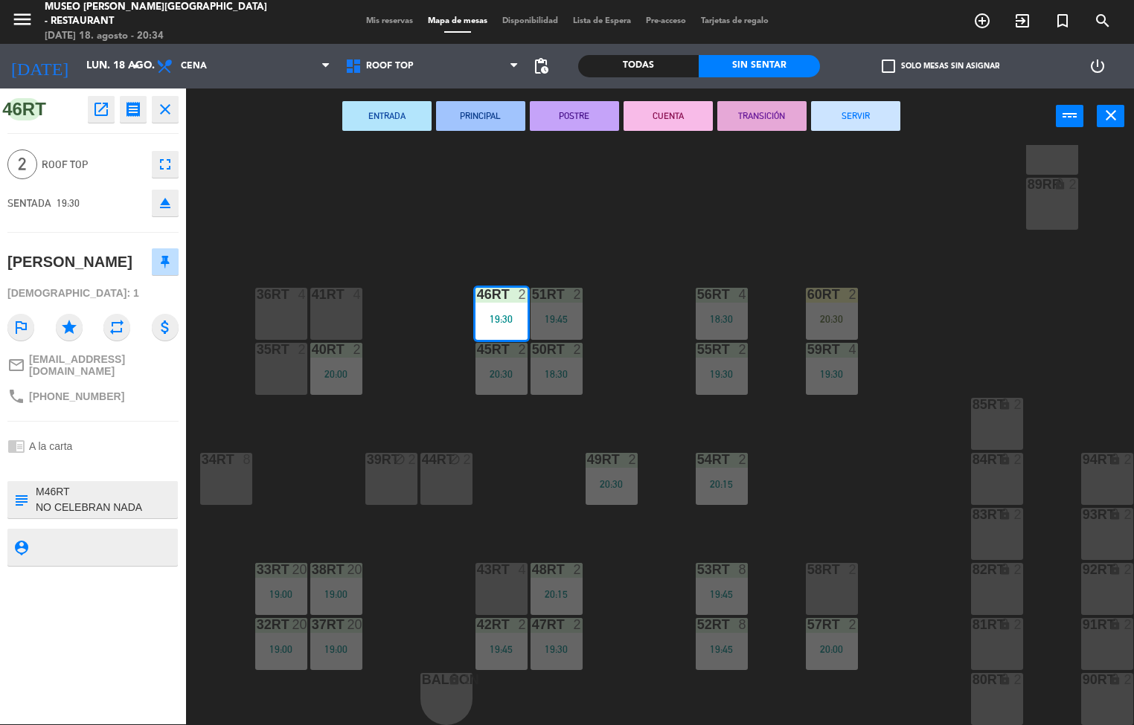
click at [400, 228] on div "18RT 5 20:15 16RT 6 19:45 28RT 2 20:30 80RR lock 2 27RT 3 20:15 7RT 5 20:15 S1R…" at bounding box center [665, 435] width 937 height 580
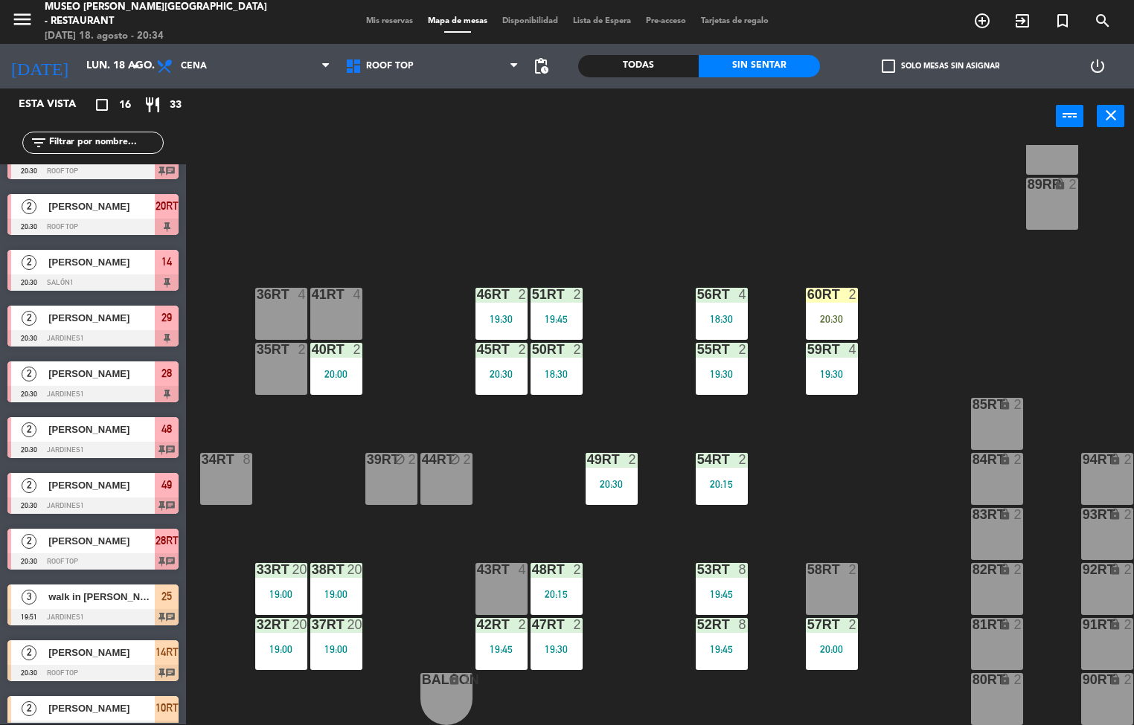
scroll to position [333, 0]
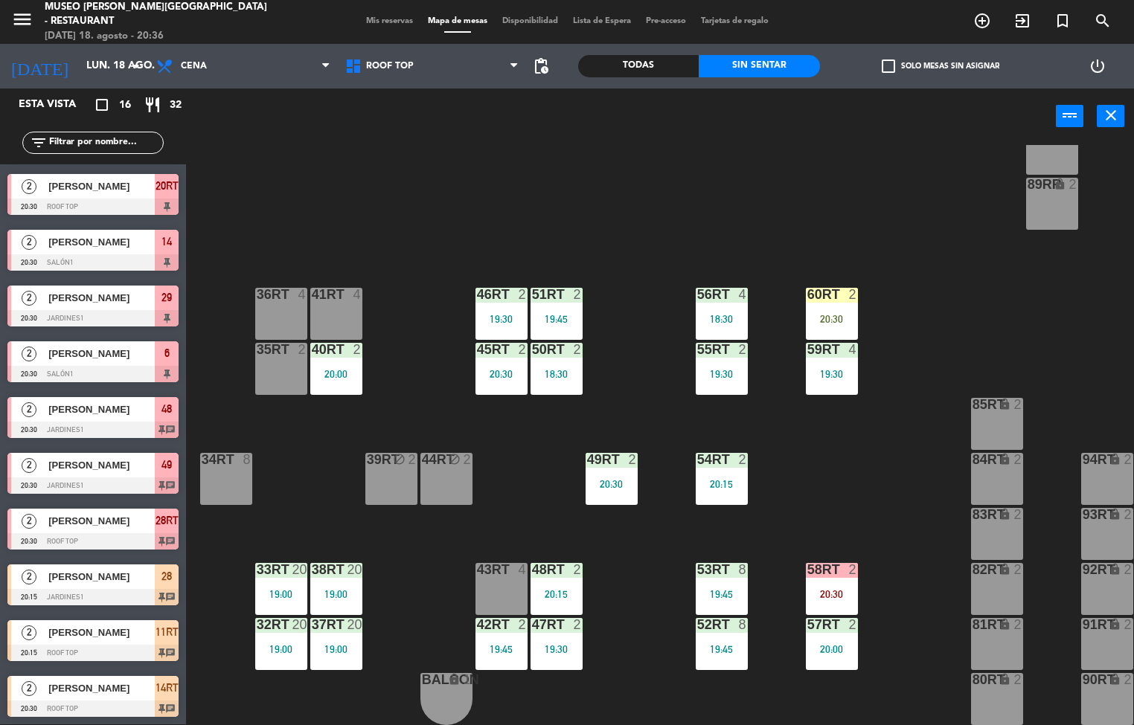
click at [554, 301] on div "51RT 2 19:45" at bounding box center [557, 314] width 52 height 52
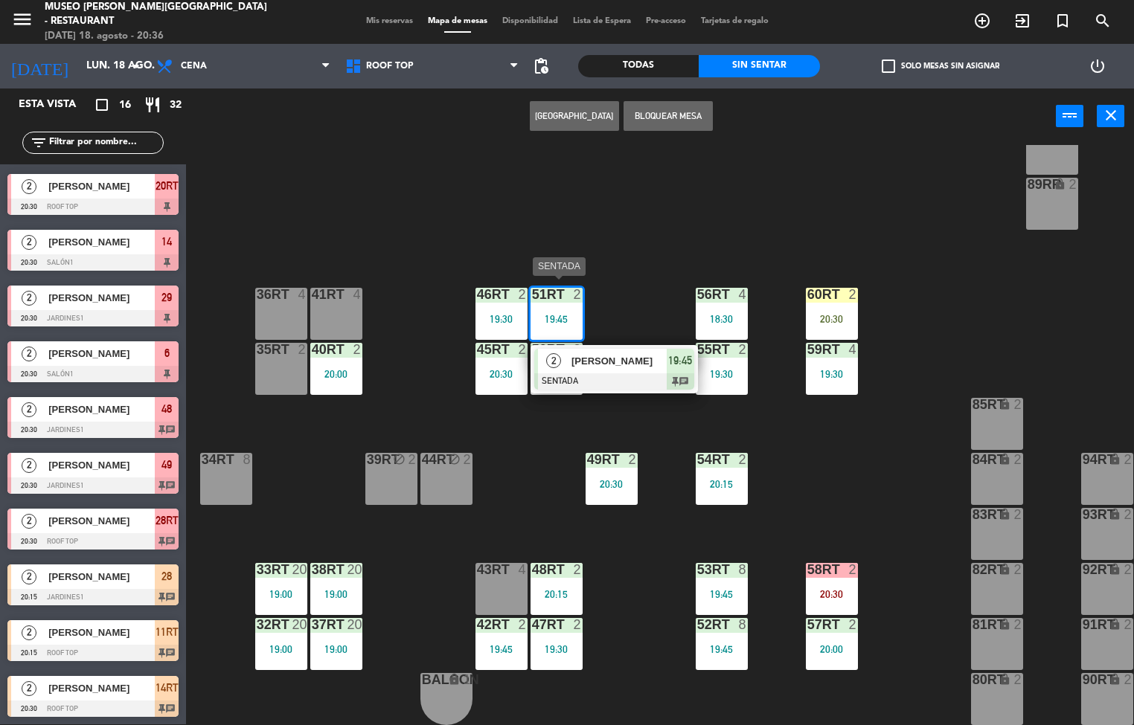
click at [590, 359] on span "[PERSON_NAME]" at bounding box center [618, 361] width 95 height 16
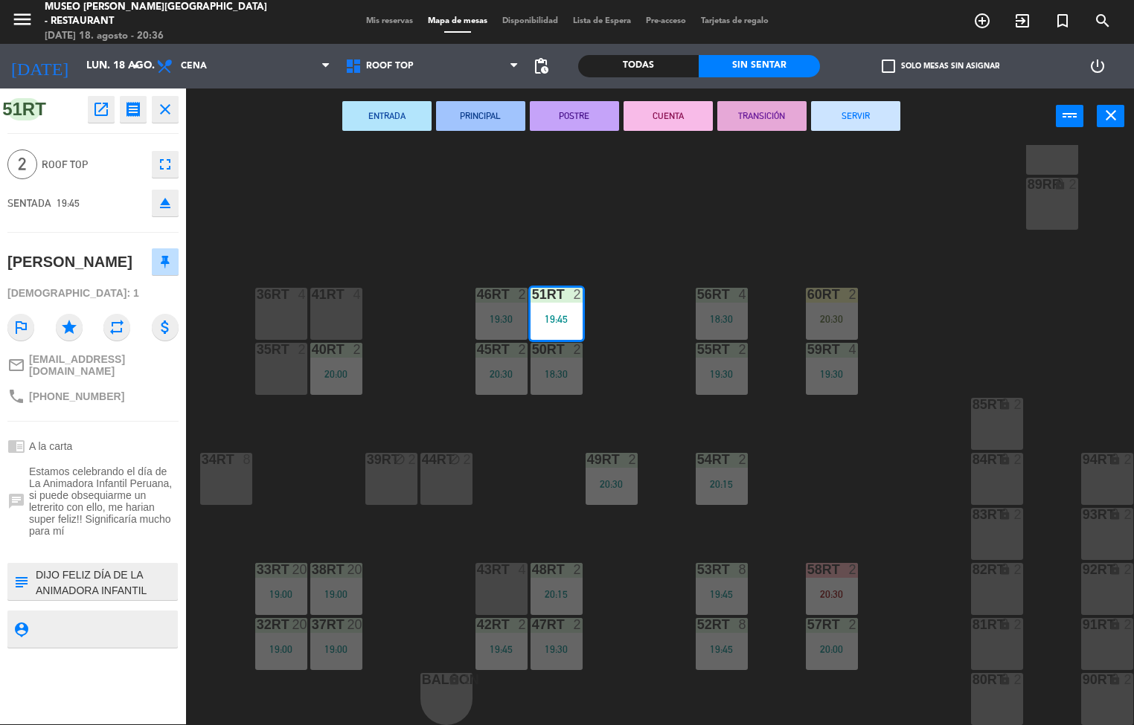
scroll to position [47, 0]
click at [99, 103] on icon "open_in_new" at bounding box center [101, 109] width 18 height 18
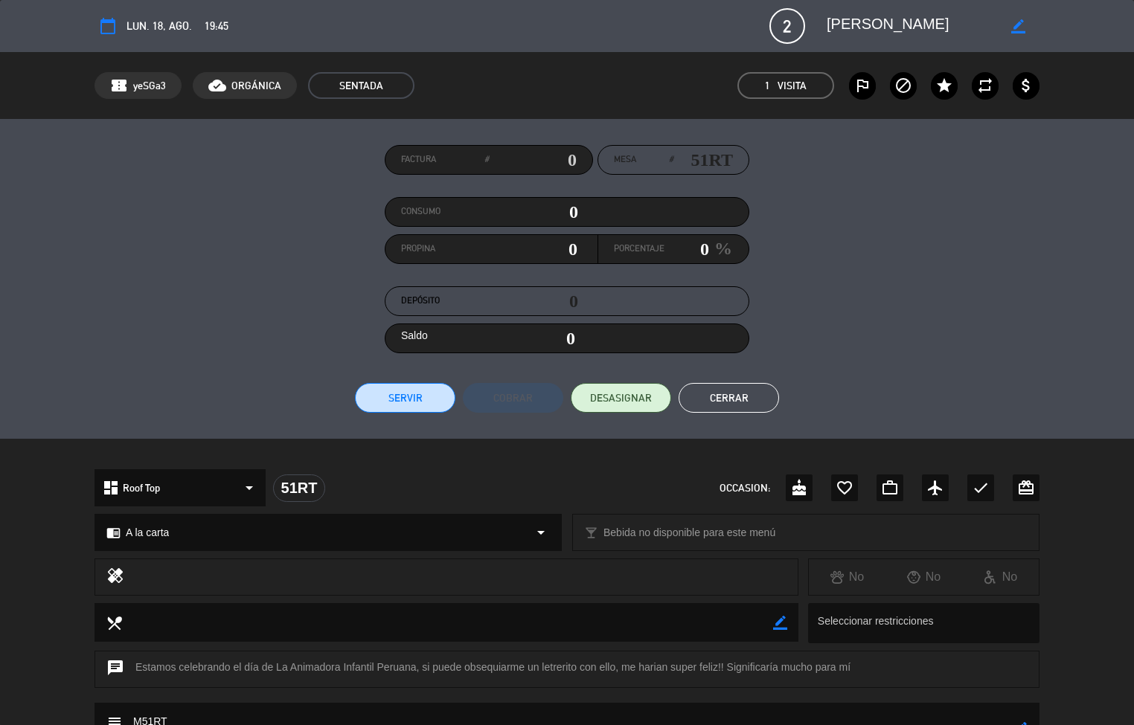
scroll to position [219, 0]
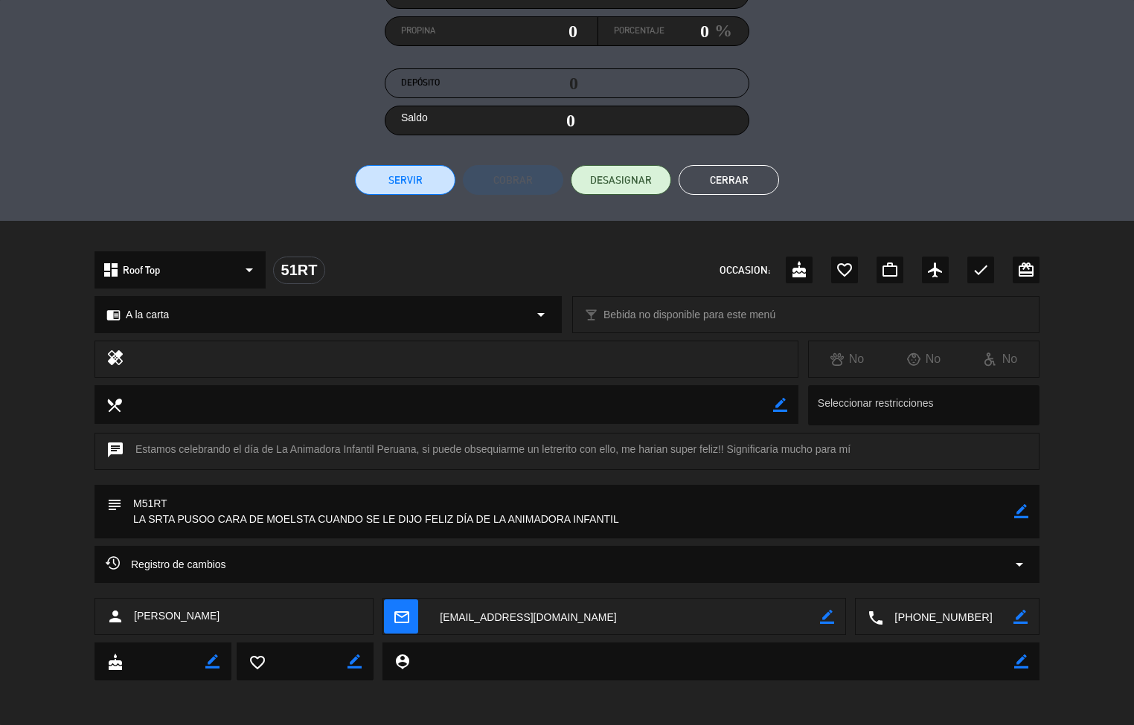
click at [708, 173] on button "Cerrar" at bounding box center [729, 180] width 100 height 30
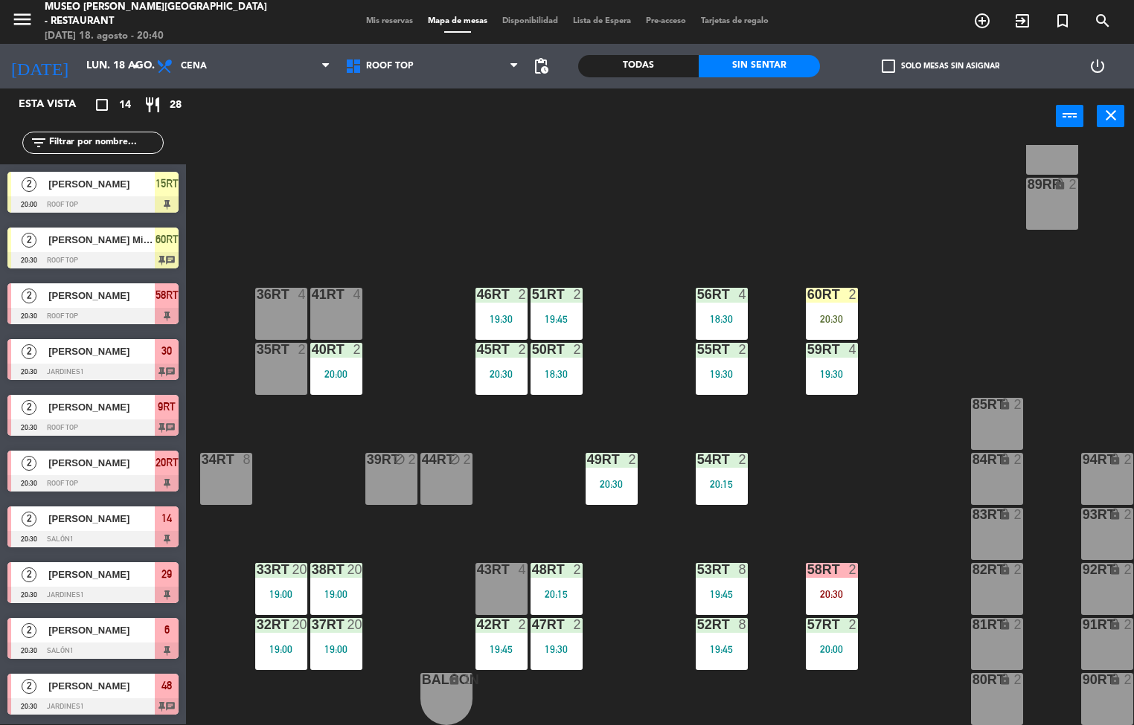
click at [92, 641] on div "[PERSON_NAME]" at bounding box center [101, 630] width 108 height 25
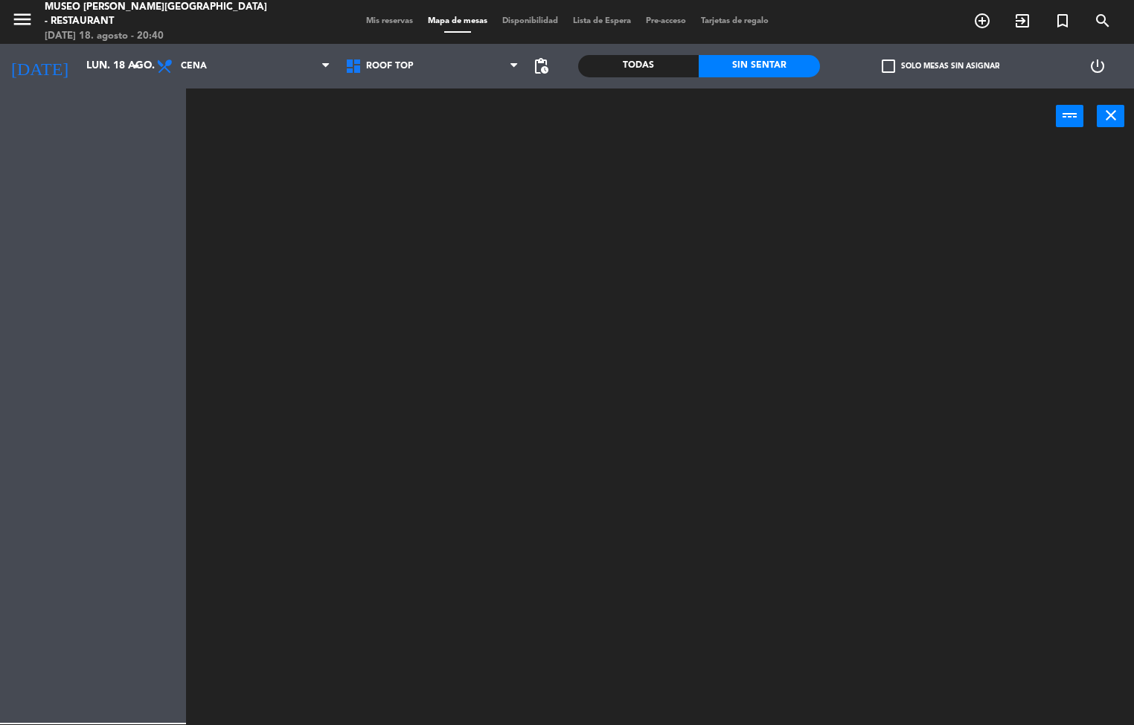
scroll to position [0, 0]
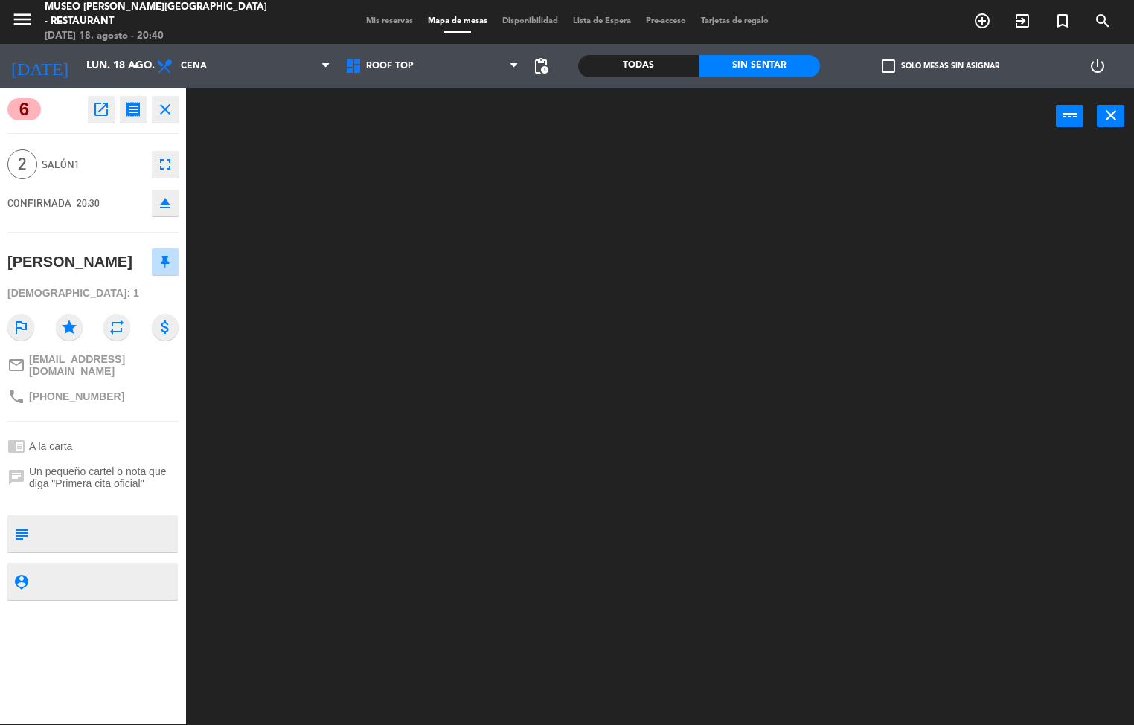
click at [166, 112] on icon "close" at bounding box center [165, 109] width 18 height 18
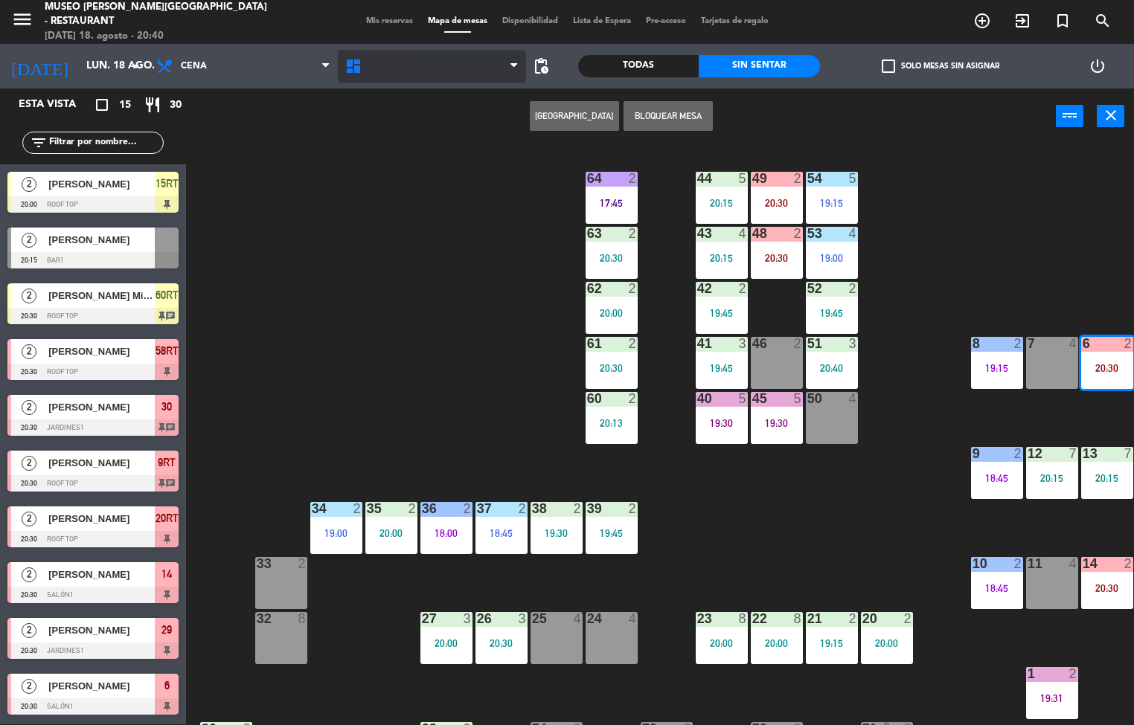
click at [415, 59] on span "Roof Top" at bounding box center [432, 66] width 189 height 33
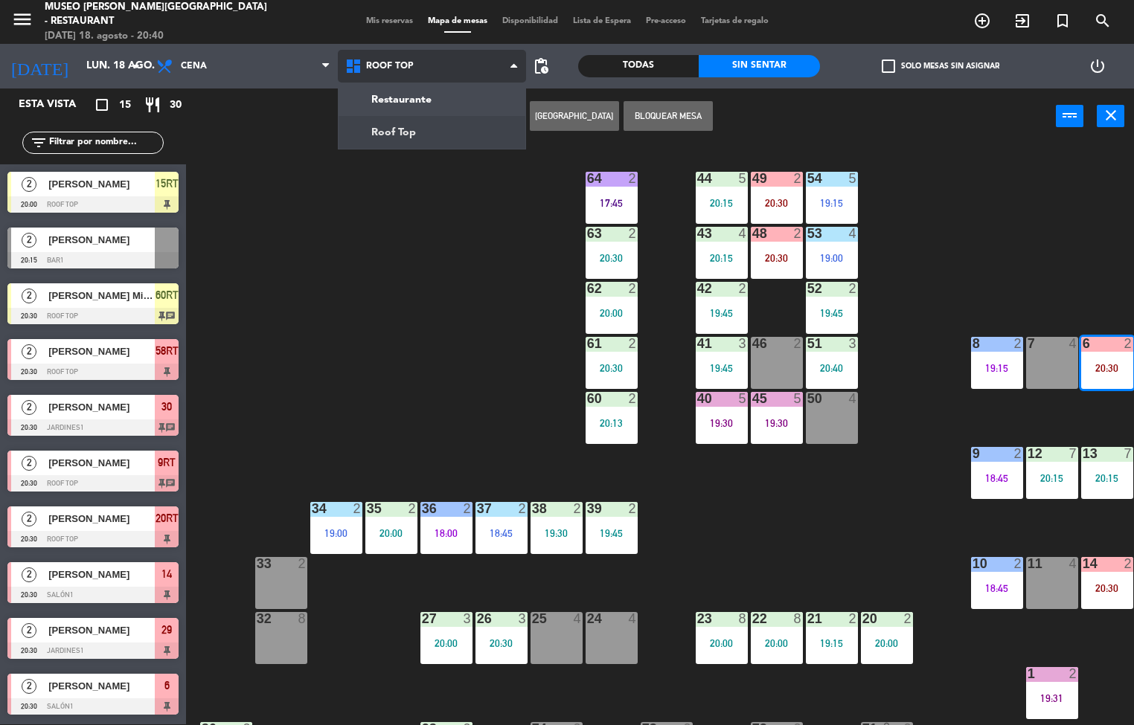
click at [447, 143] on ng-component "menu [GEOGRAPHIC_DATA][PERSON_NAME] - Restaurant [DATE] 18. agosto - 20:40 Mis …" at bounding box center [567, 362] width 1134 height 726
